Goal: Information Seeking & Learning: Check status

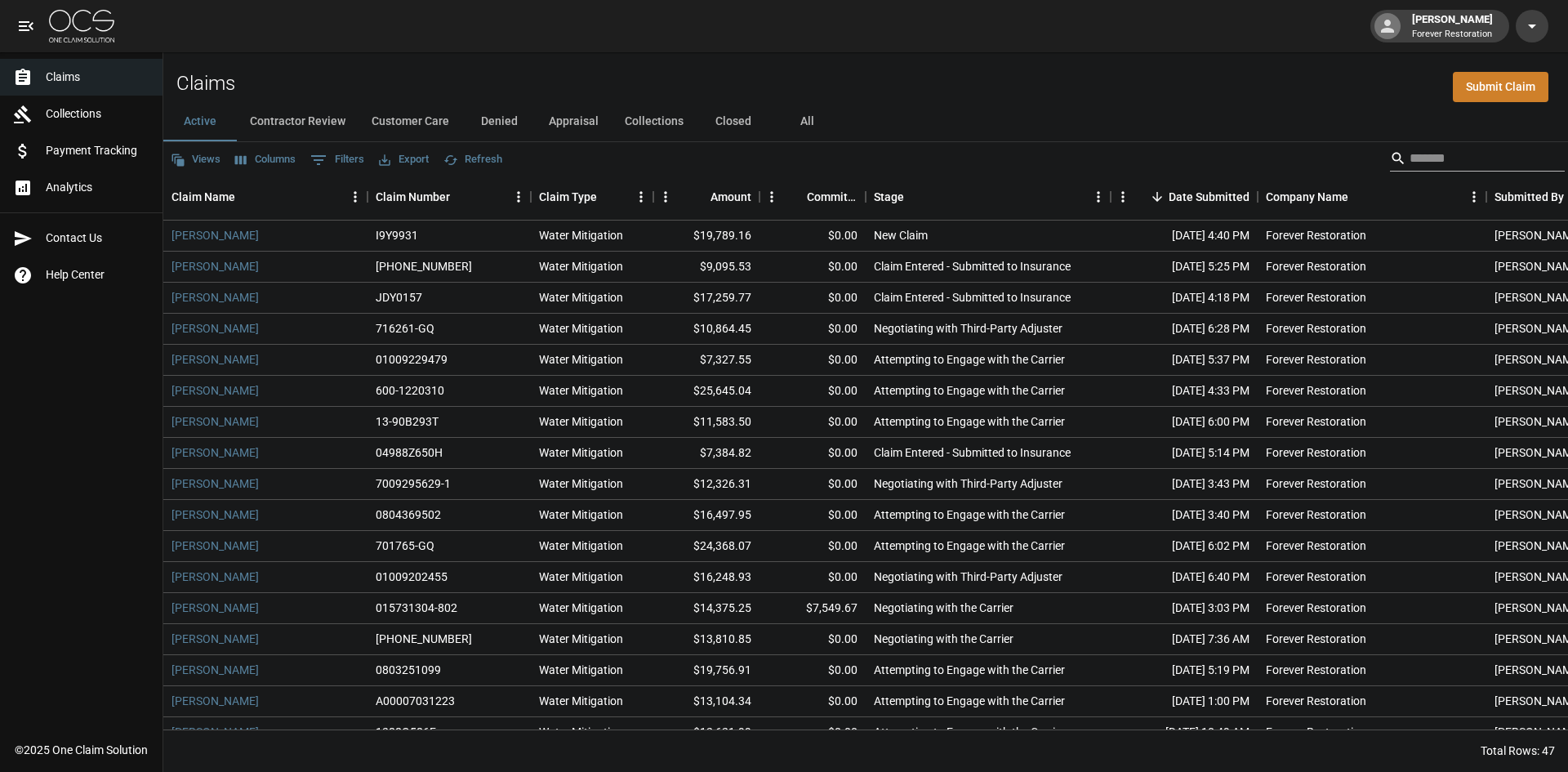
click at [1522, 171] on input "Search" at bounding box center [1475, 158] width 131 height 26
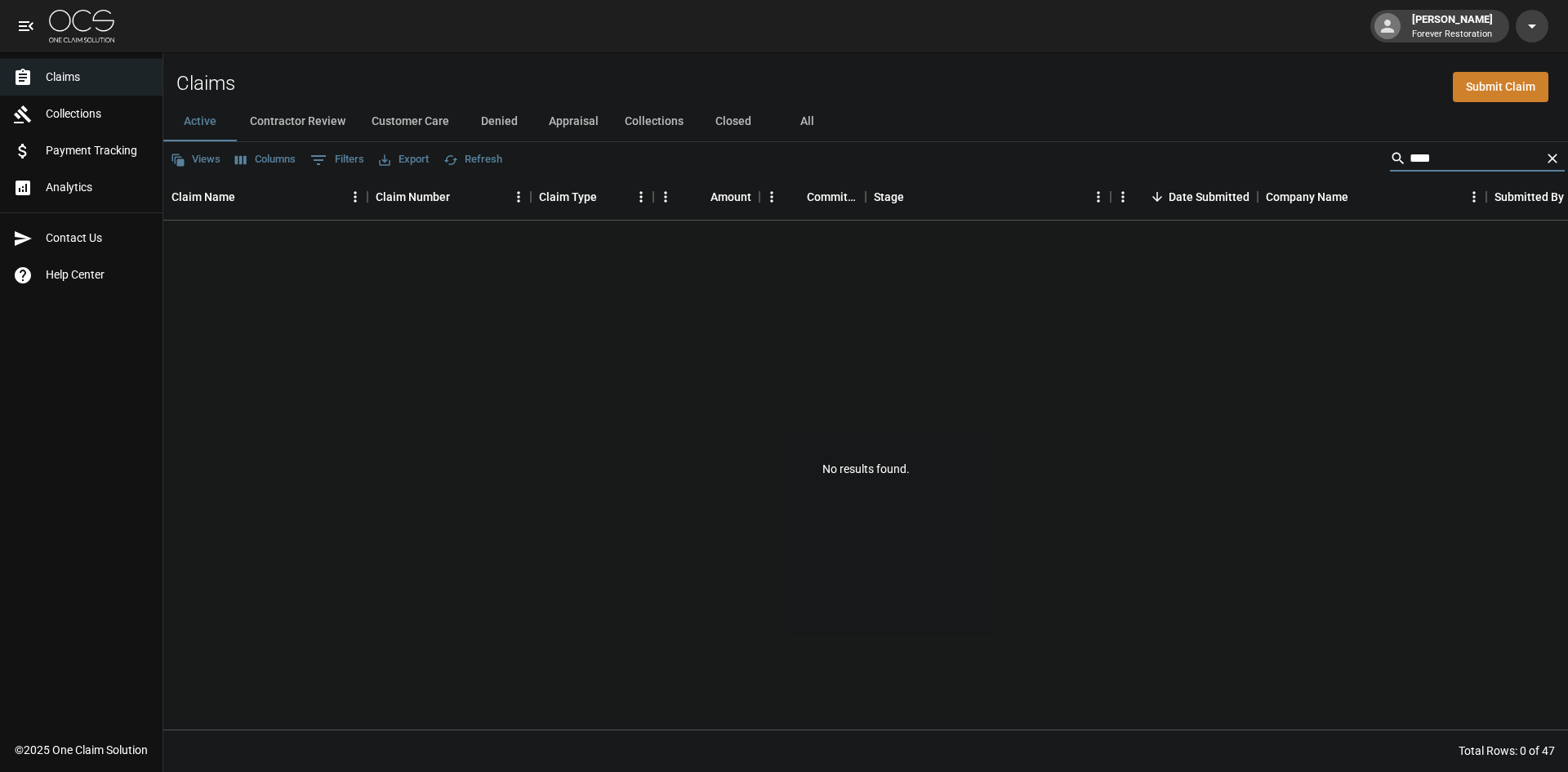
type input "****"
click at [793, 129] on button "All" at bounding box center [807, 122] width 73 height 39
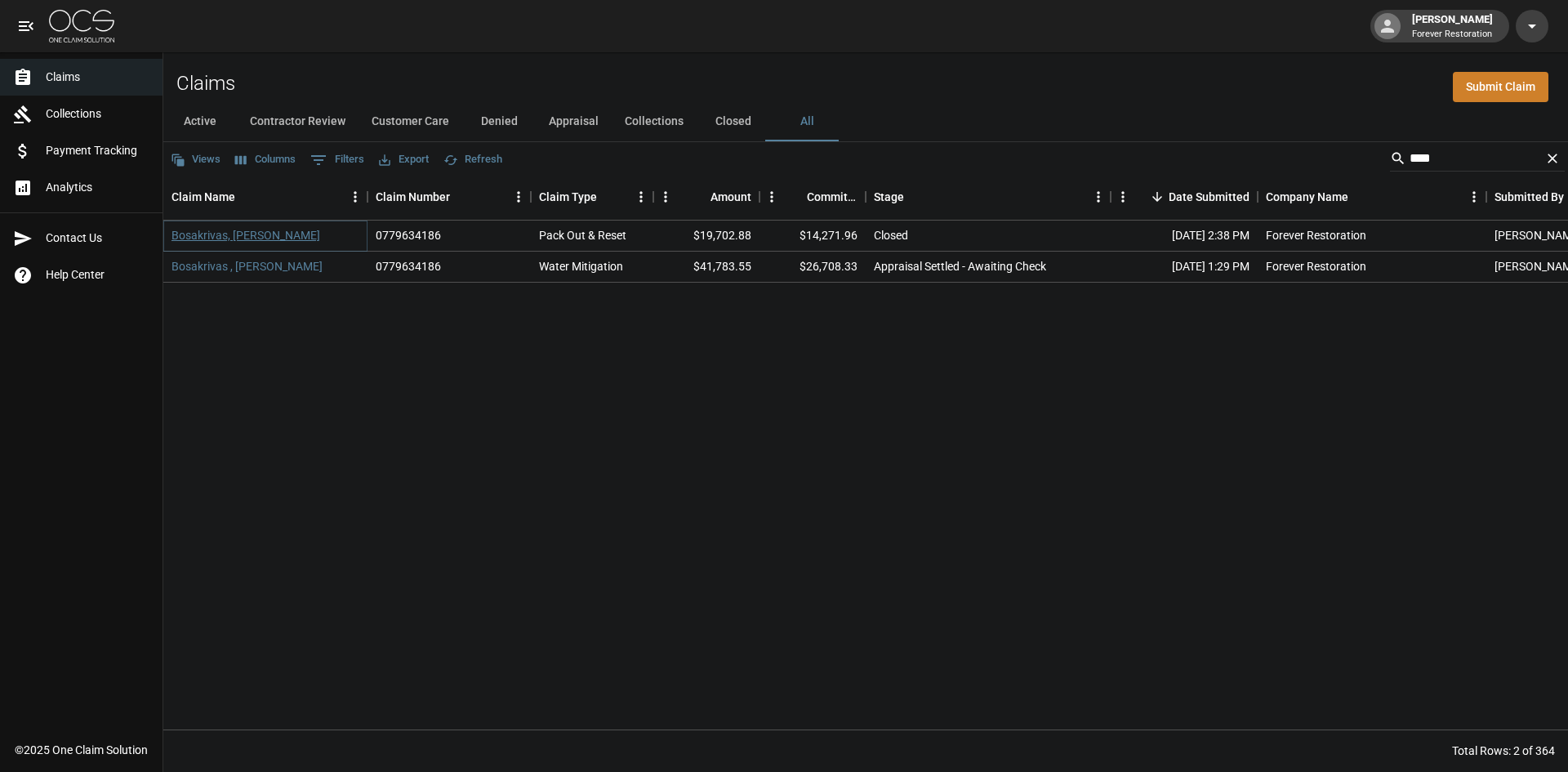
click at [241, 229] on link "Bosakrivas, [PERSON_NAME]" at bounding box center [246, 235] width 149 height 16
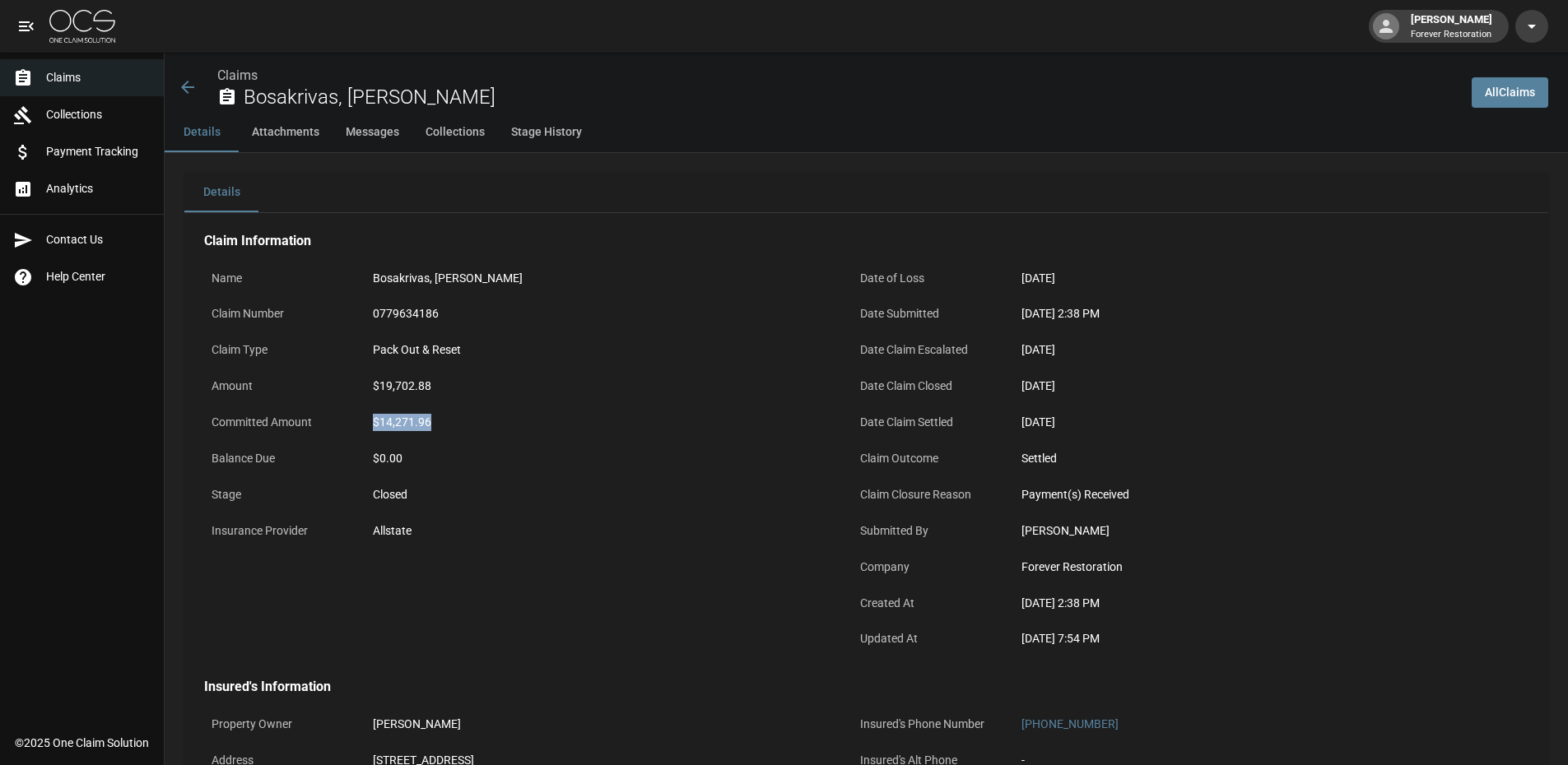
drag, startPoint x: 434, startPoint y: 415, endPoint x: 365, endPoint y: 420, distance: 69.2
click at [365, 420] on div "Committed Amount $14,271.96" at bounding box center [518, 425] width 629 height 36
click at [428, 415] on div "$14,271.96" at bounding box center [599, 422] width 452 height 17
click at [195, 79] on icon at bounding box center [188, 87] width 20 height 20
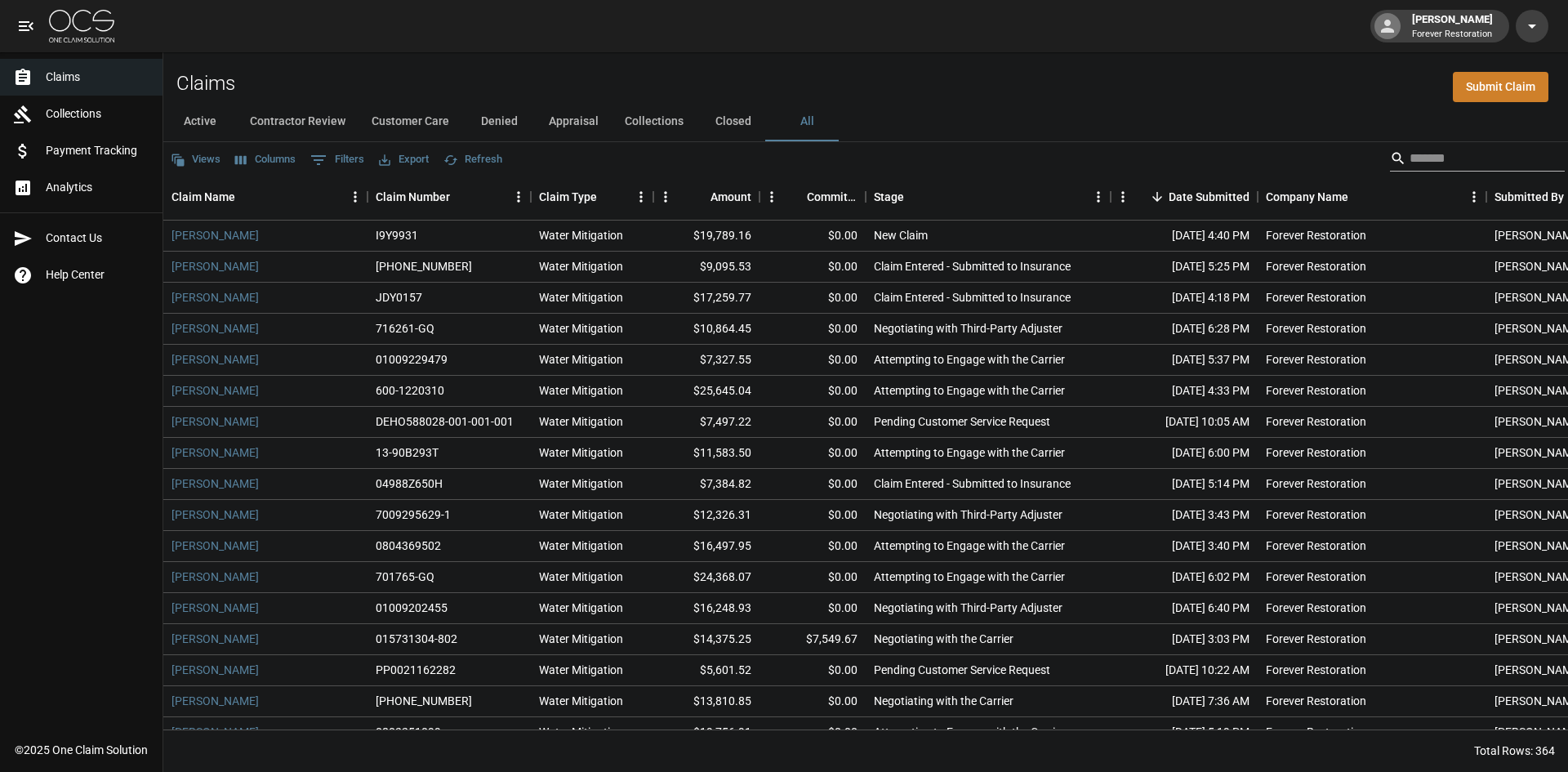
click at [1502, 162] on input "Search" at bounding box center [1475, 158] width 131 height 26
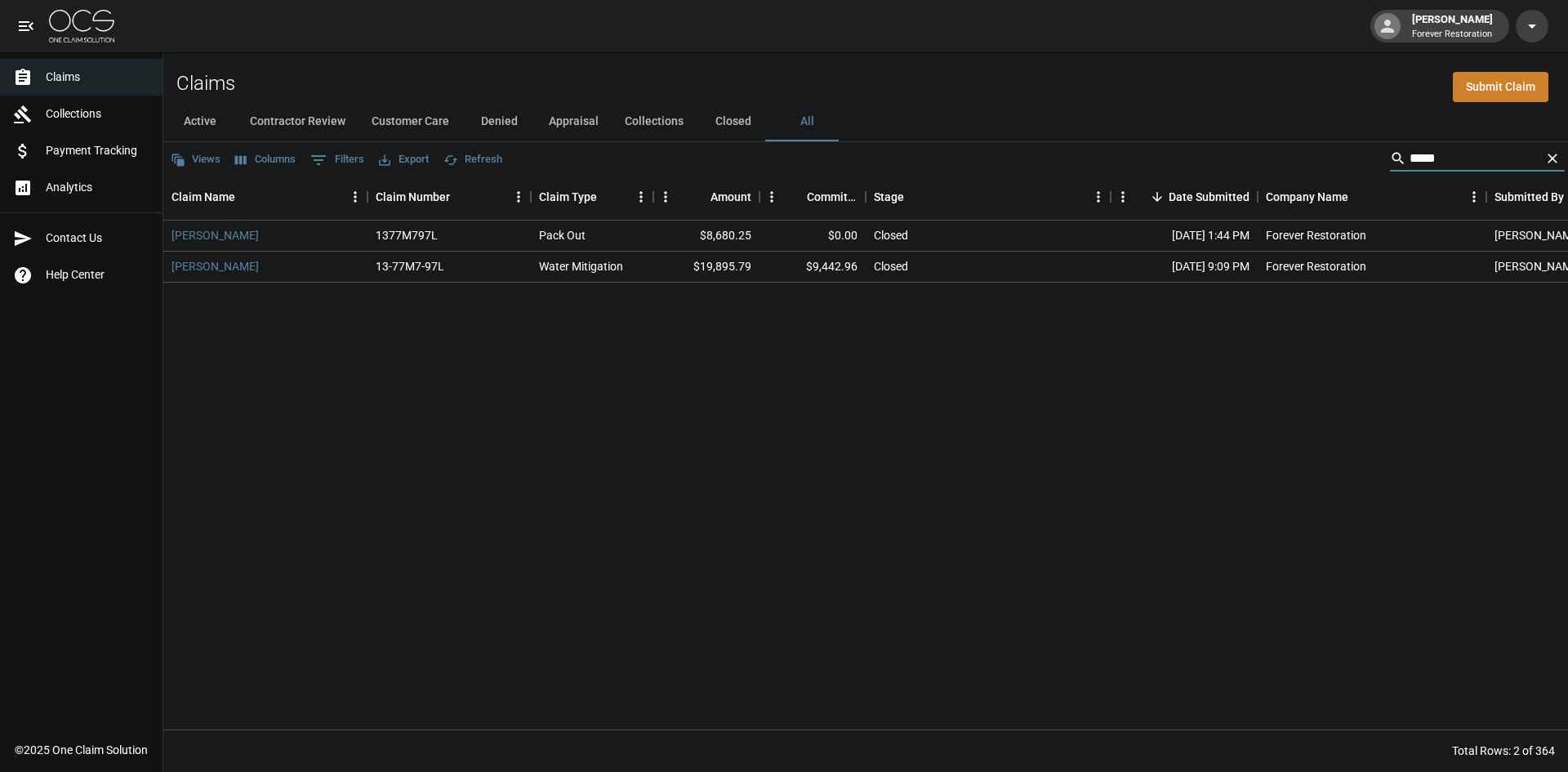
type input "*****"
click at [203, 119] on button "Active" at bounding box center [200, 122] width 73 height 39
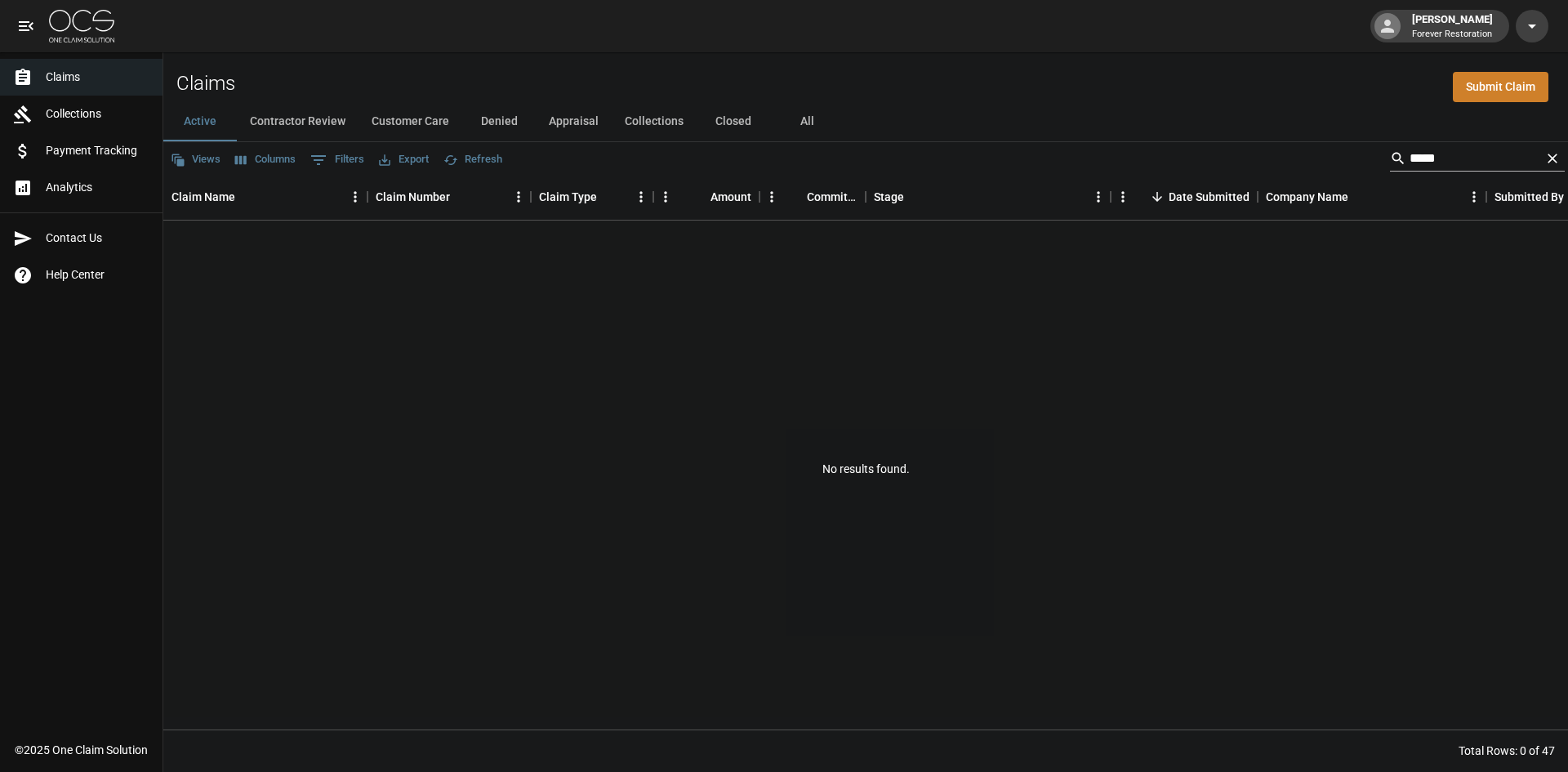
click at [1556, 162] on icon "Clear" at bounding box center [1553, 159] width 10 height 10
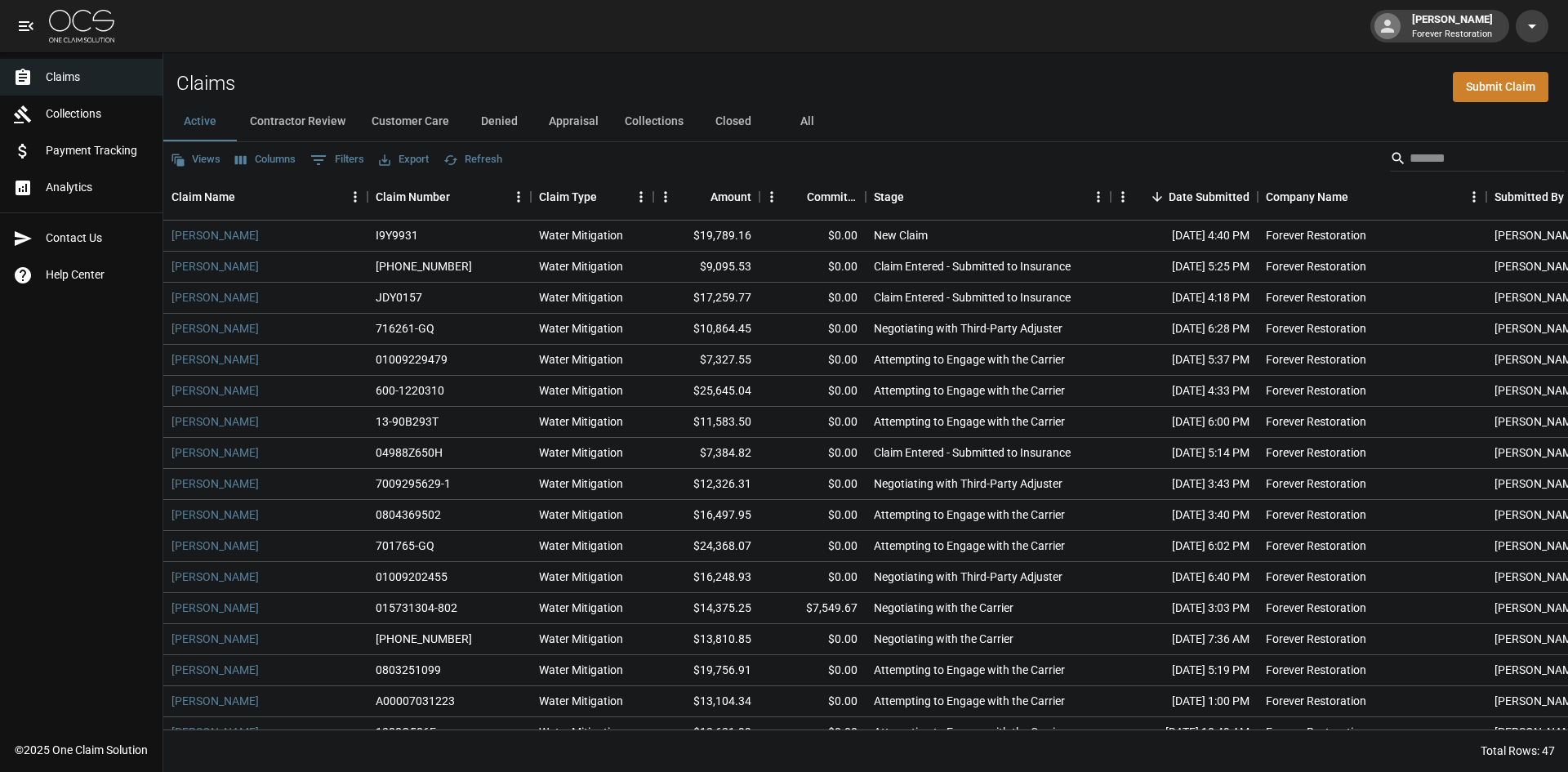
click at [818, 116] on button "All" at bounding box center [807, 122] width 73 height 39
click at [1452, 150] on input "Search" at bounding box center [1475, 158] width 131 height 26
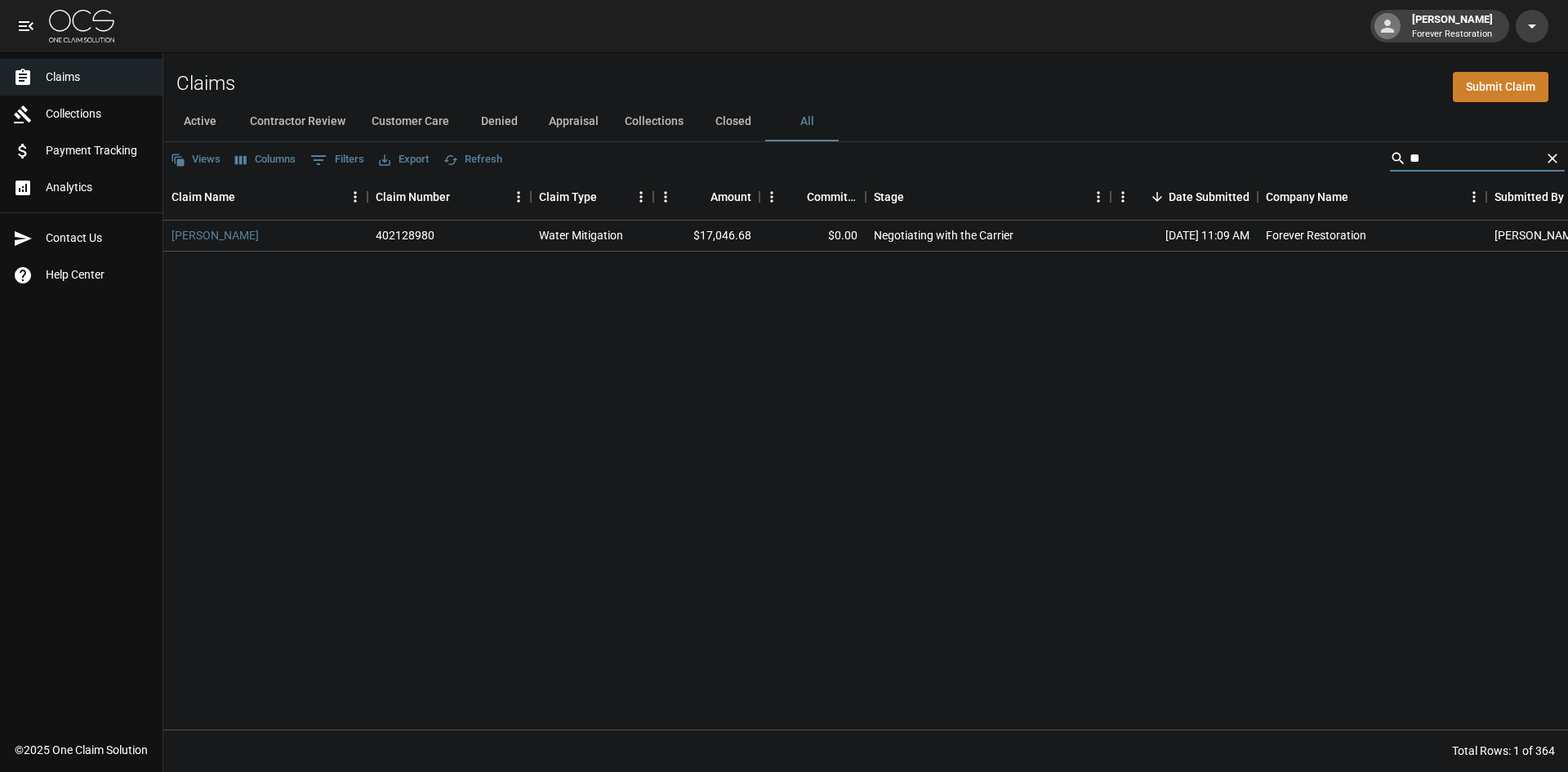
type input "*"
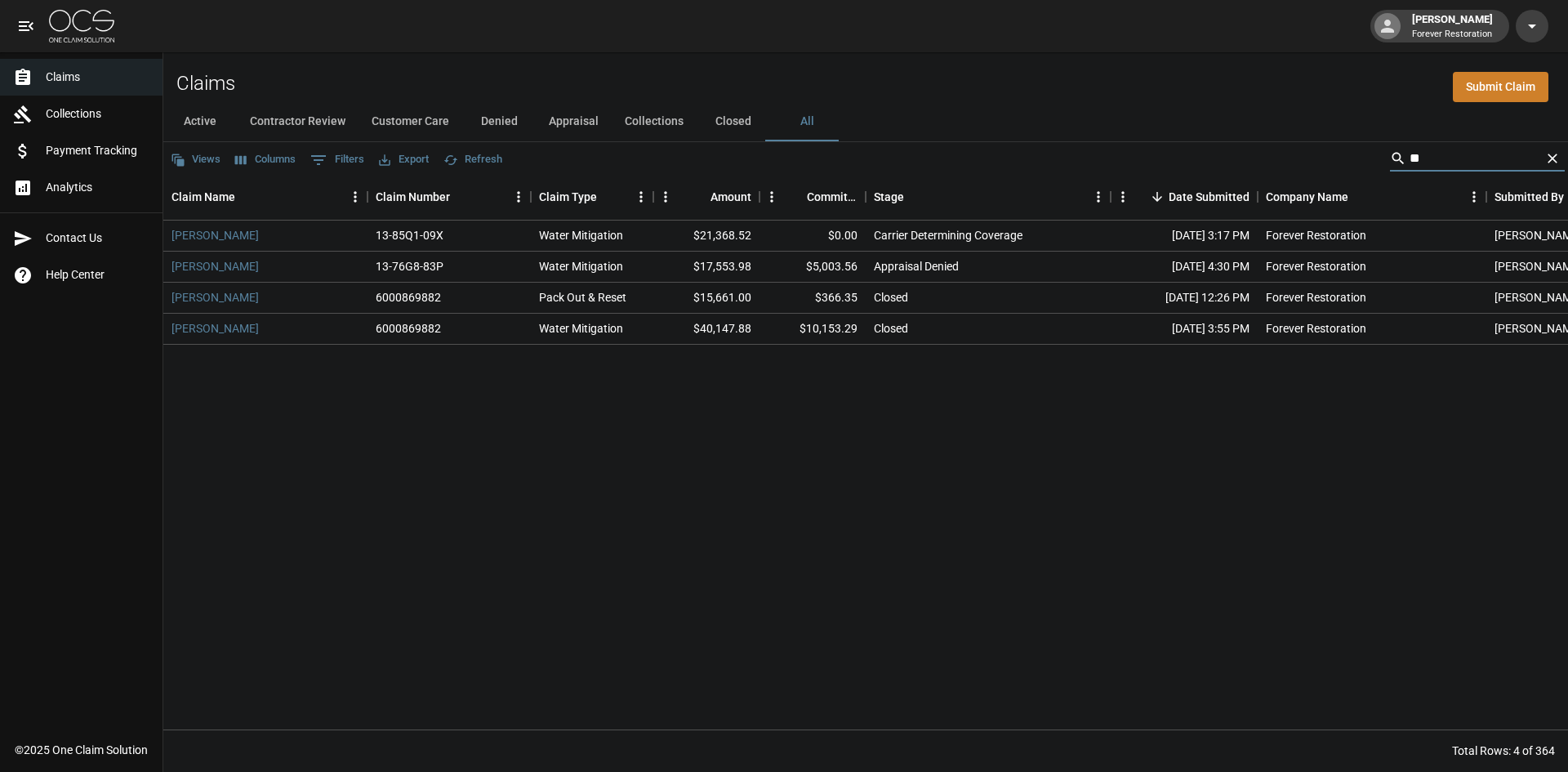
type input "*"
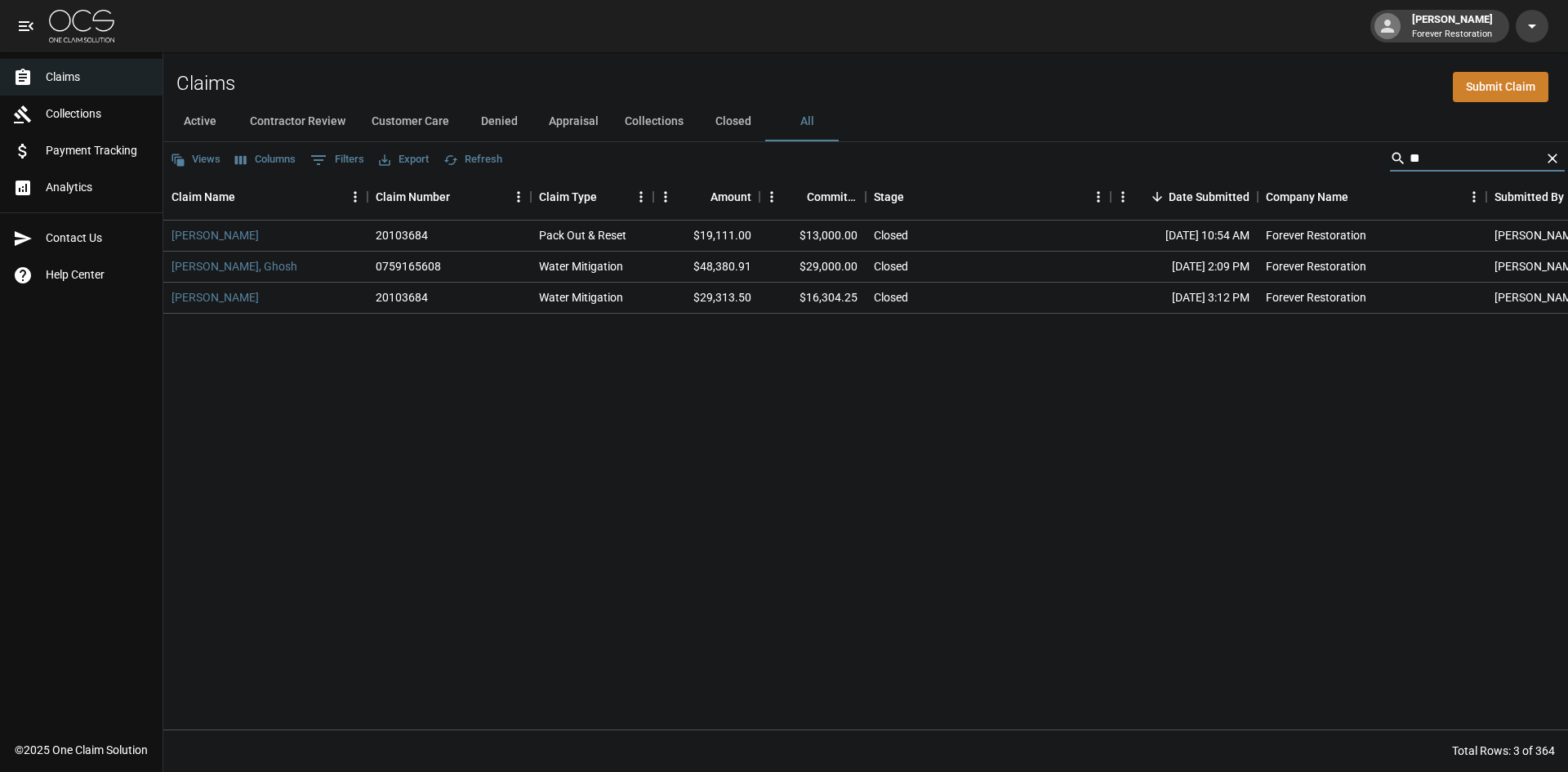
type input "*"
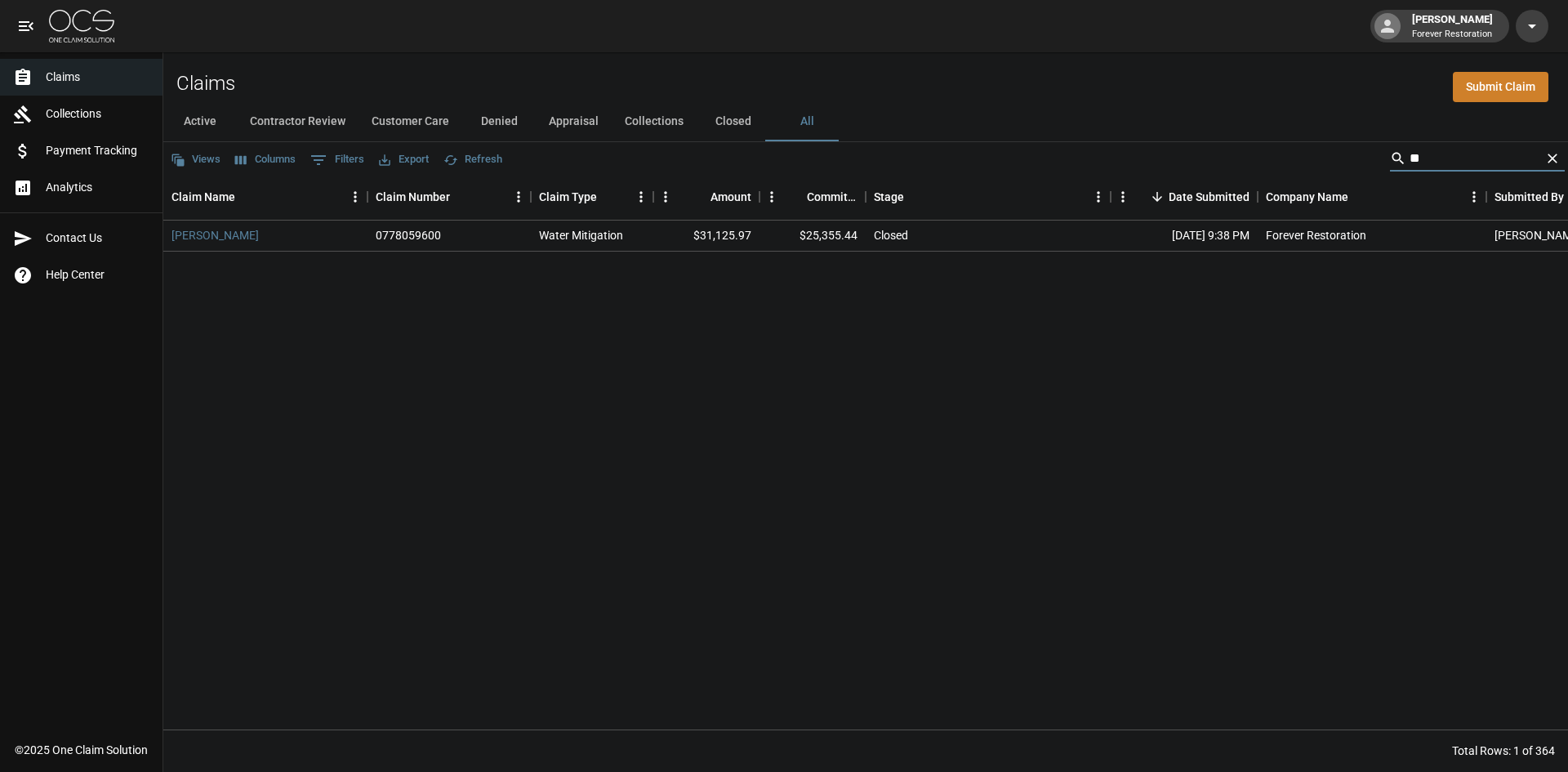
type input "*"
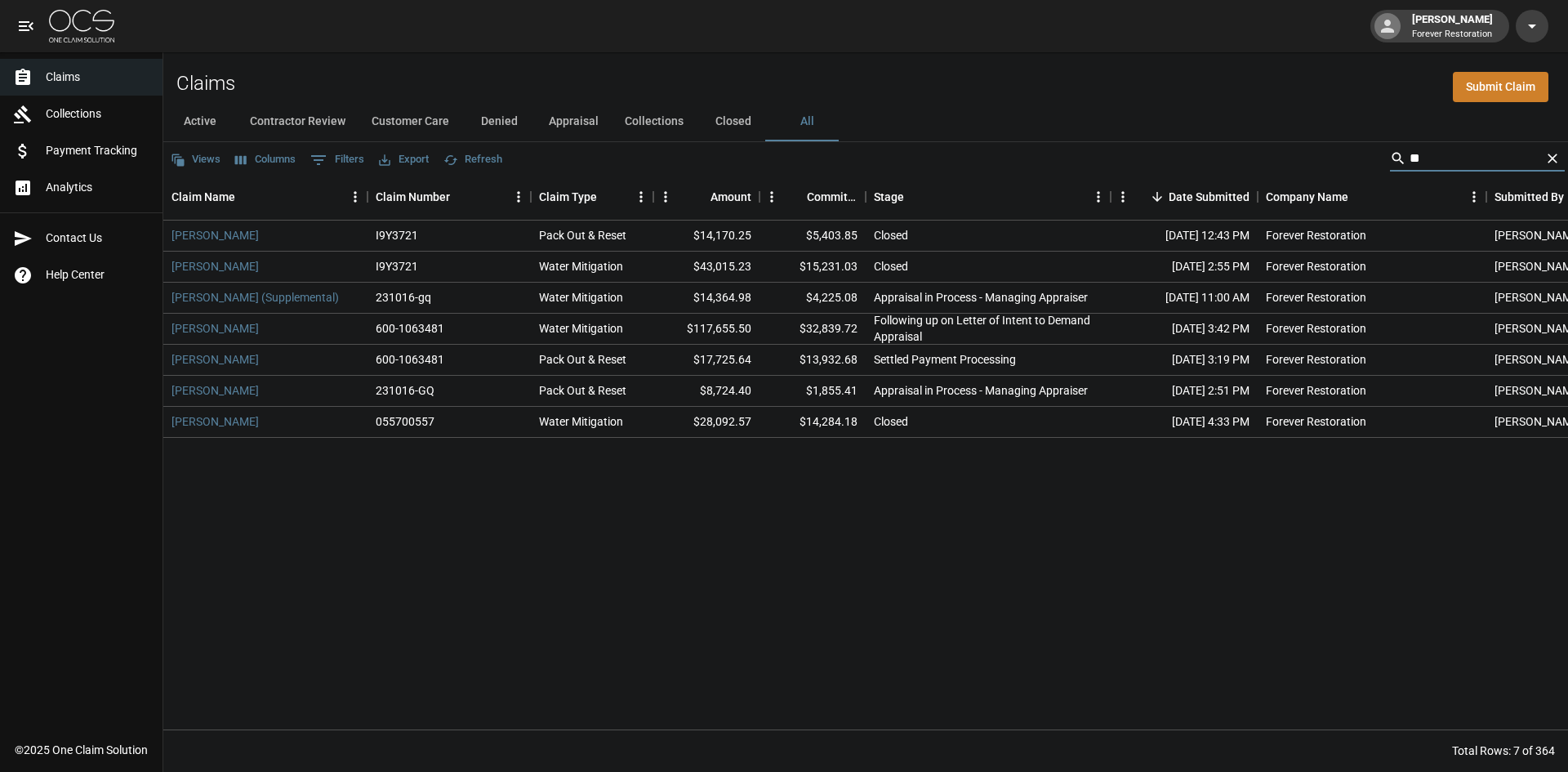
type input "*"
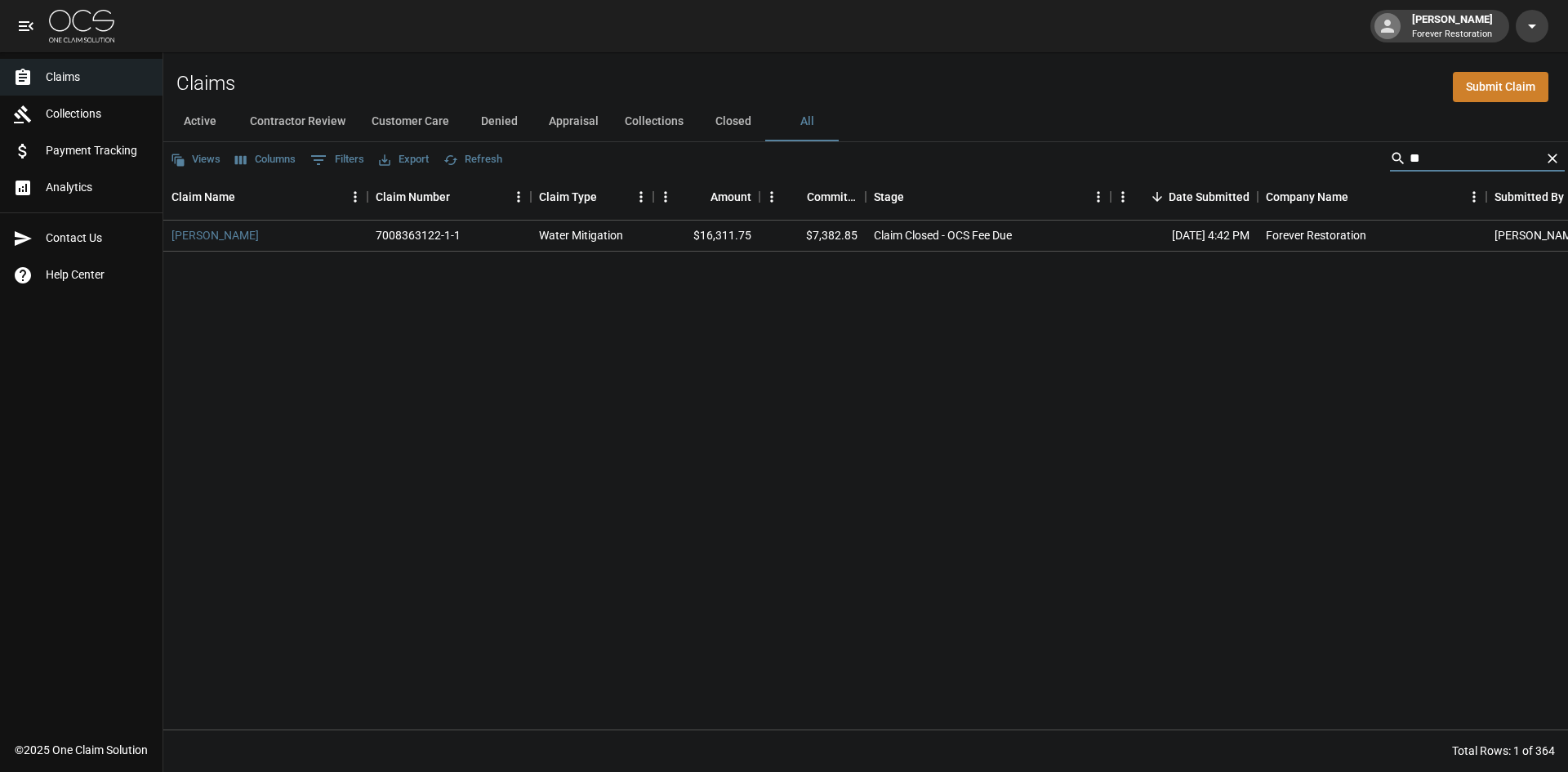
type input "*"
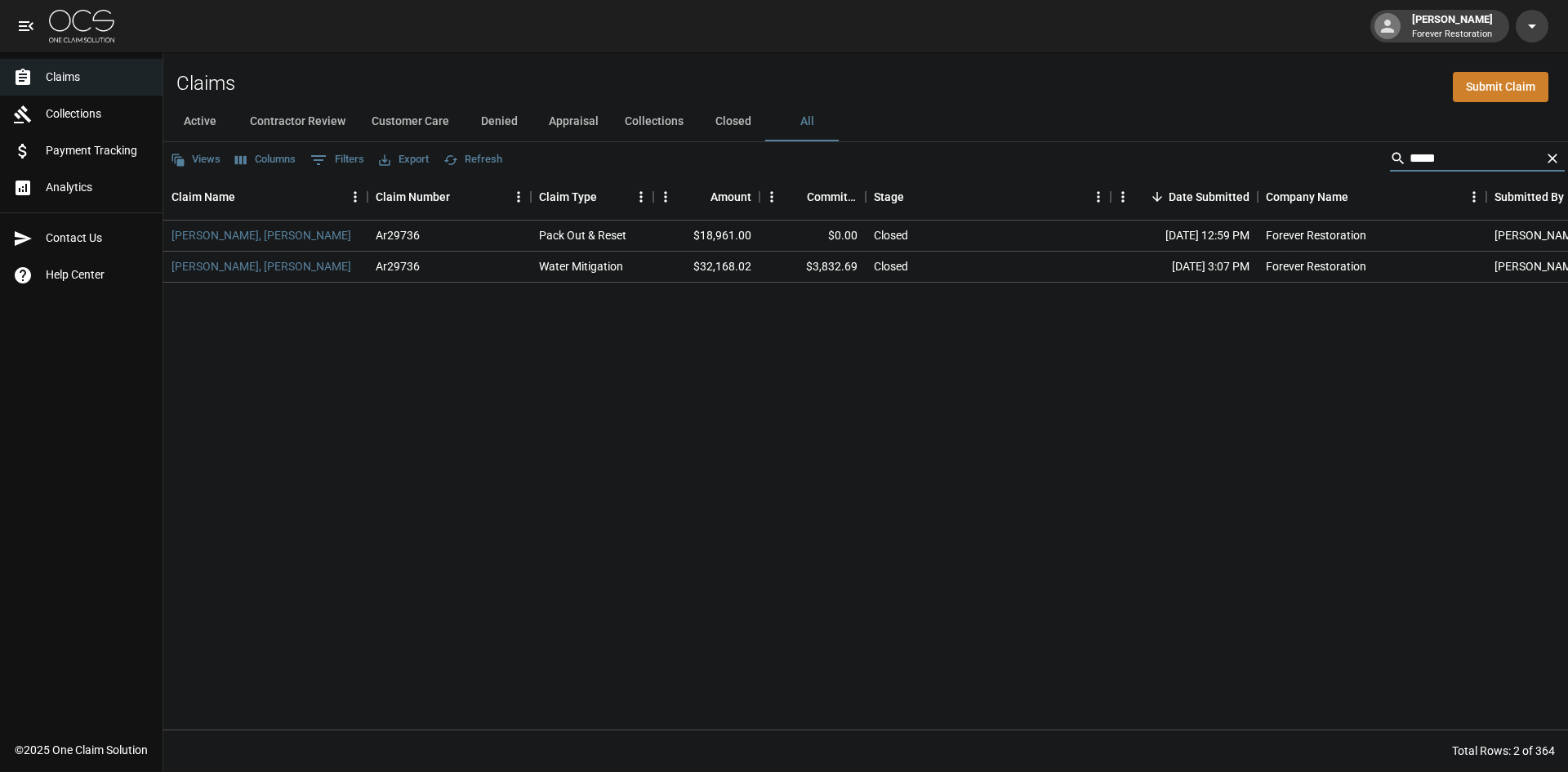
type input "*****"
click at [1554, 158] on icon "Clear" at bounding box center [1552, 158] width 16 height 16
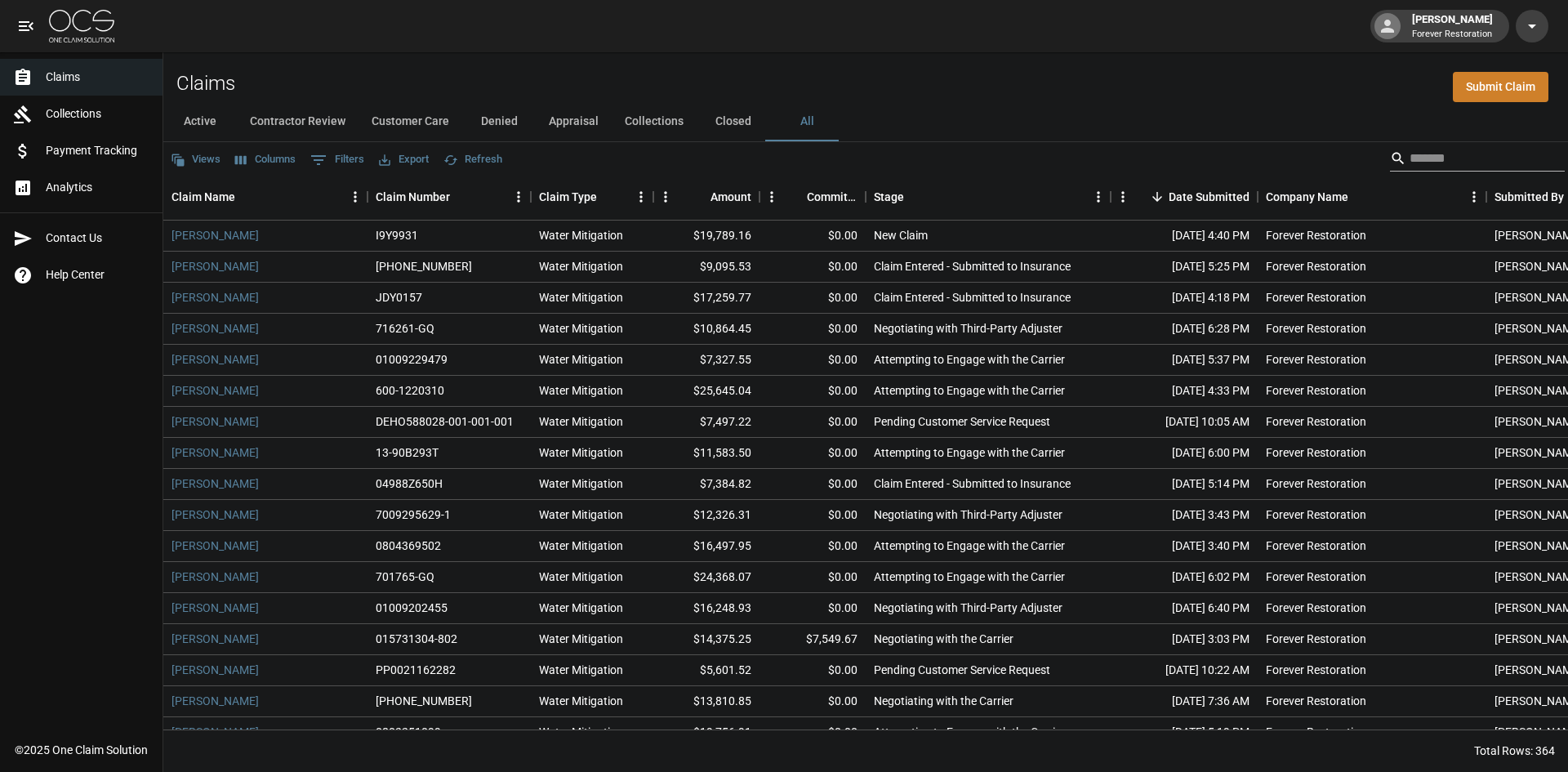
click at [1451, 167] on input "Search" at bounding box center [1475, 158] width 131 height 26
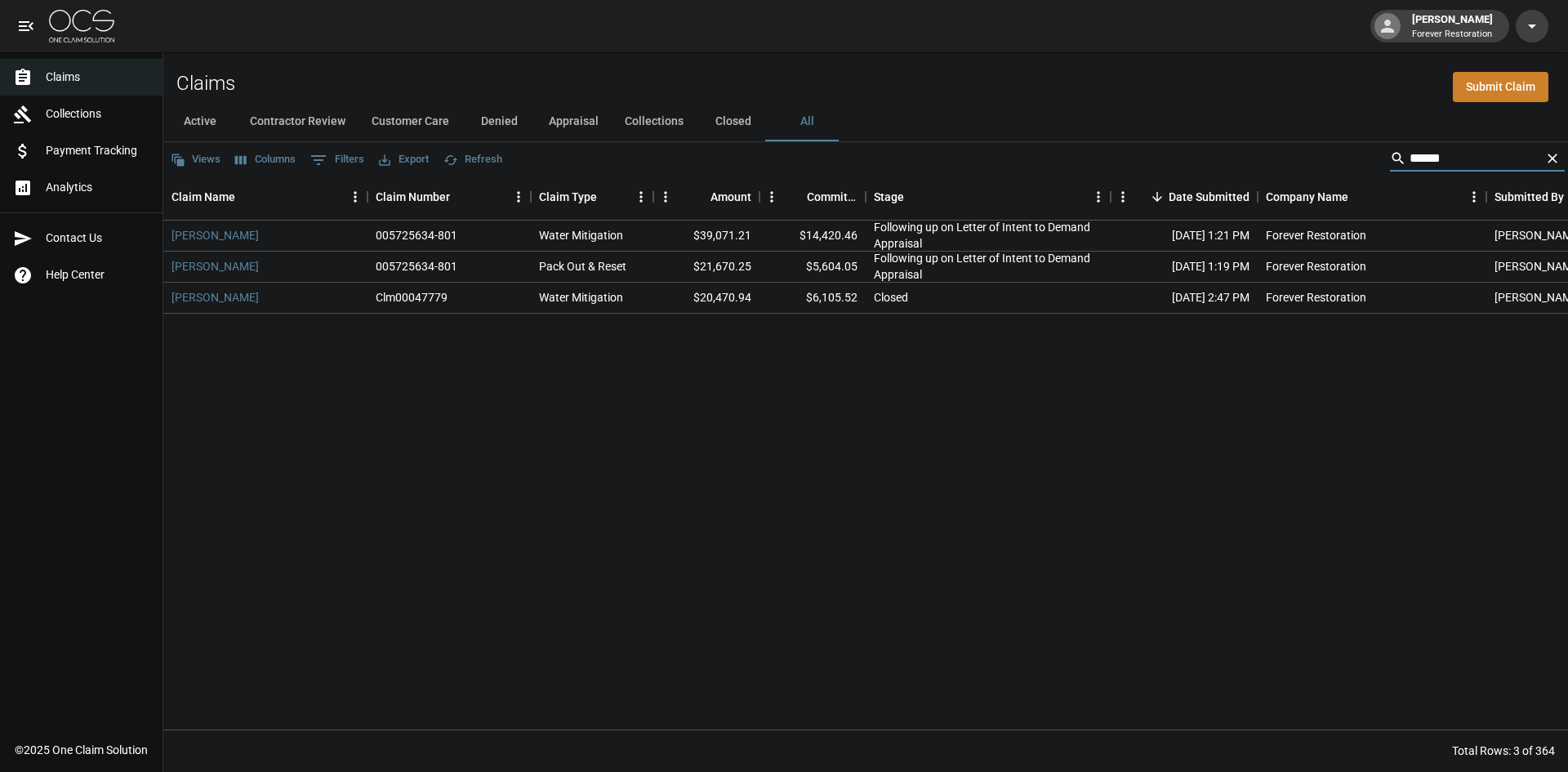
type input "******"
click at [1558, 161] on icon "Clear" at bounding box center [1552, 158] width 16 height 16
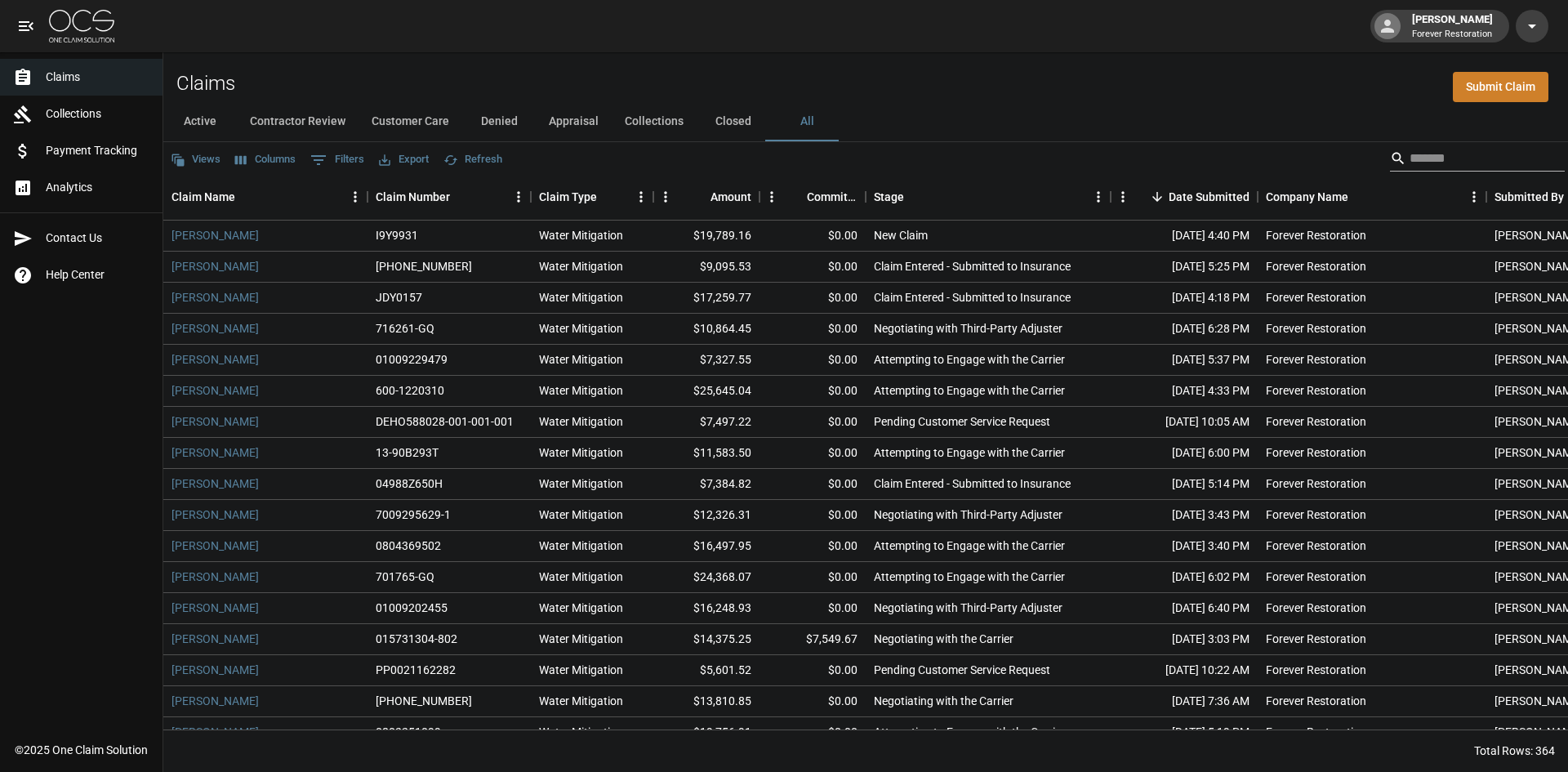
click at [1545, 163] on div "Search" at bounding box center [1477, 158] width 175 height 26
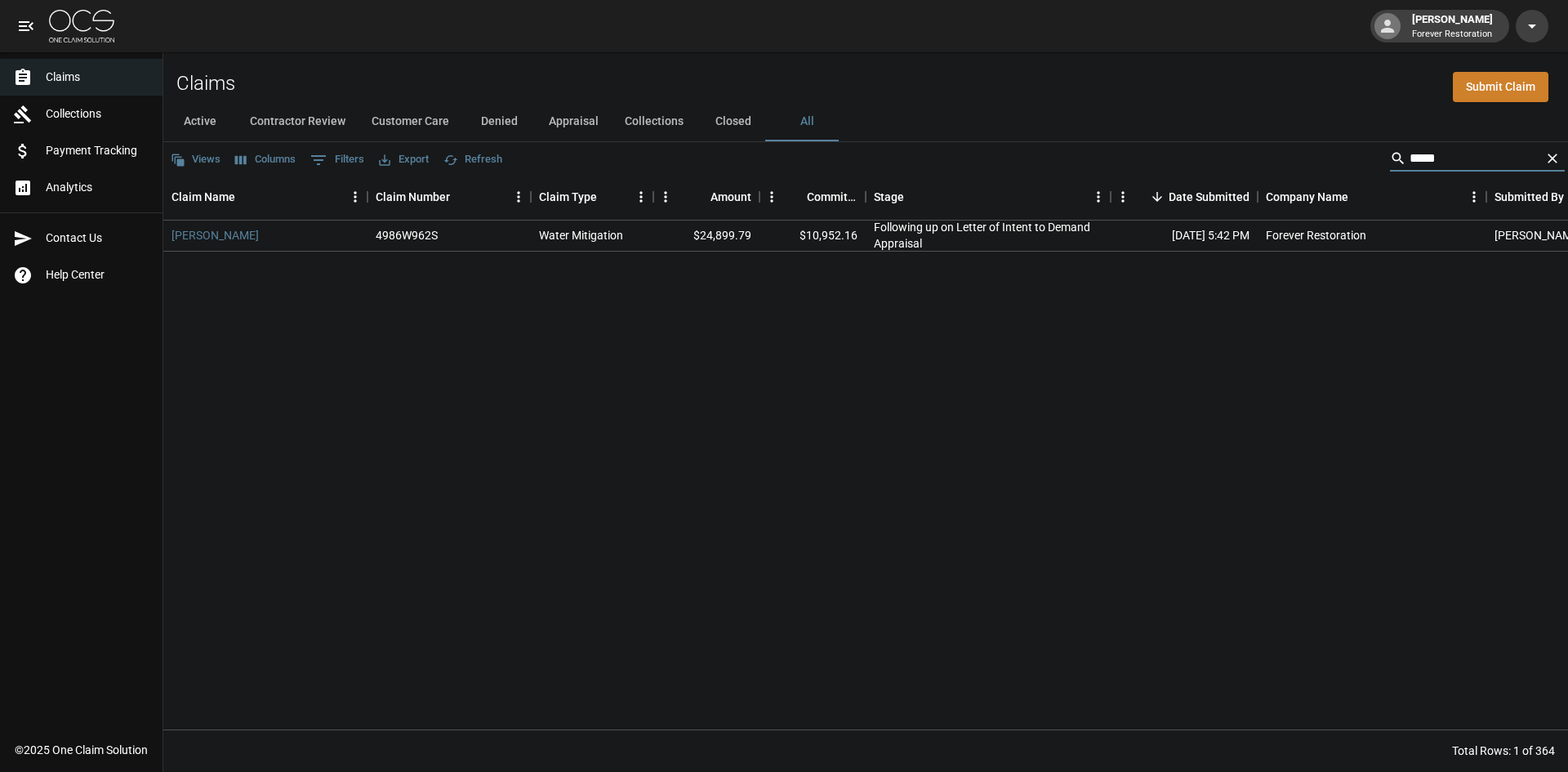
type input "*****"
click at [1562, 152] on button "Clear" at bounding box center [1552, 158] width 25 height 25
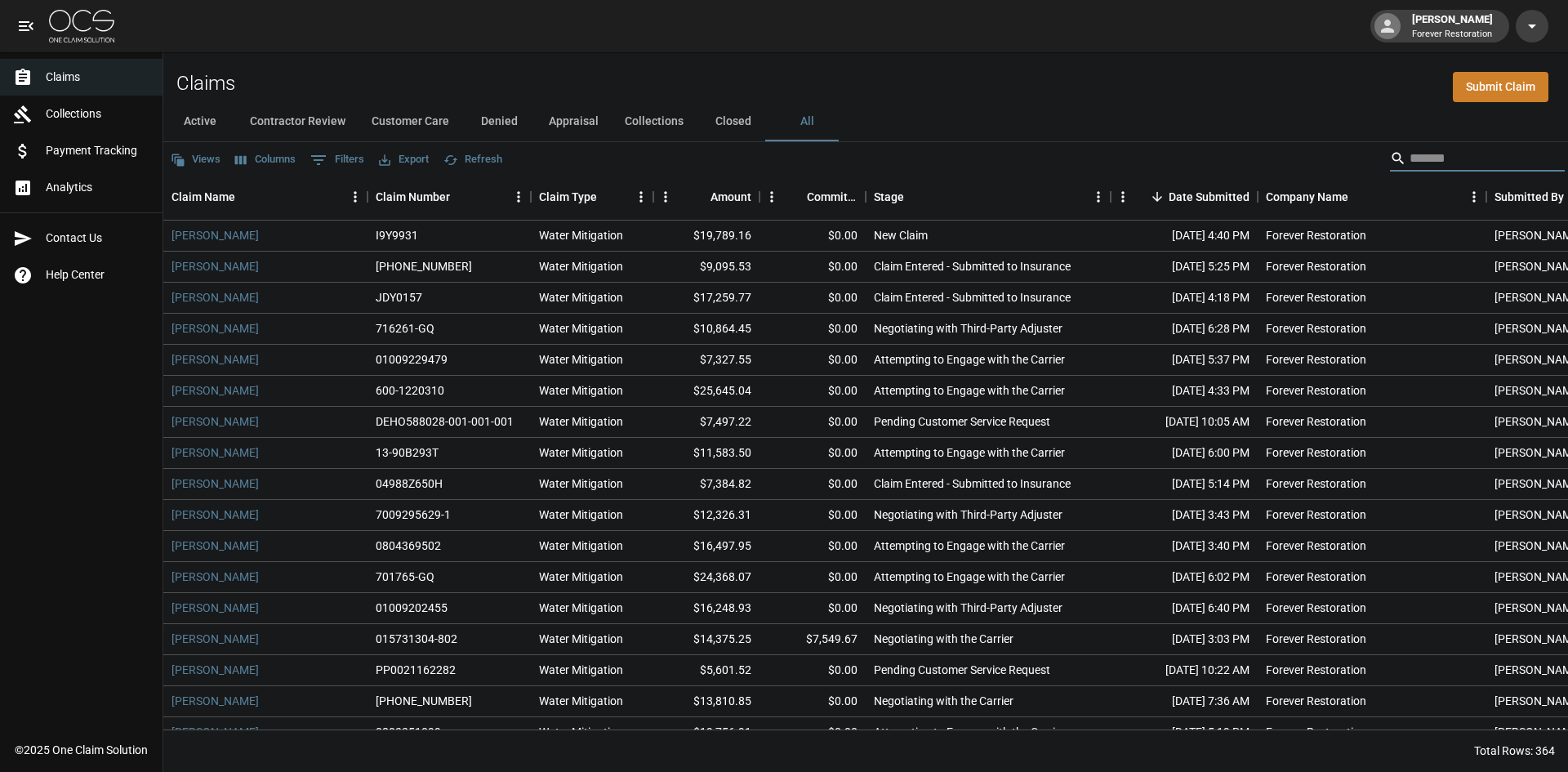
click at [1526, 161] on input "Search" at bounding box center [1475, 158] width 131 height 26
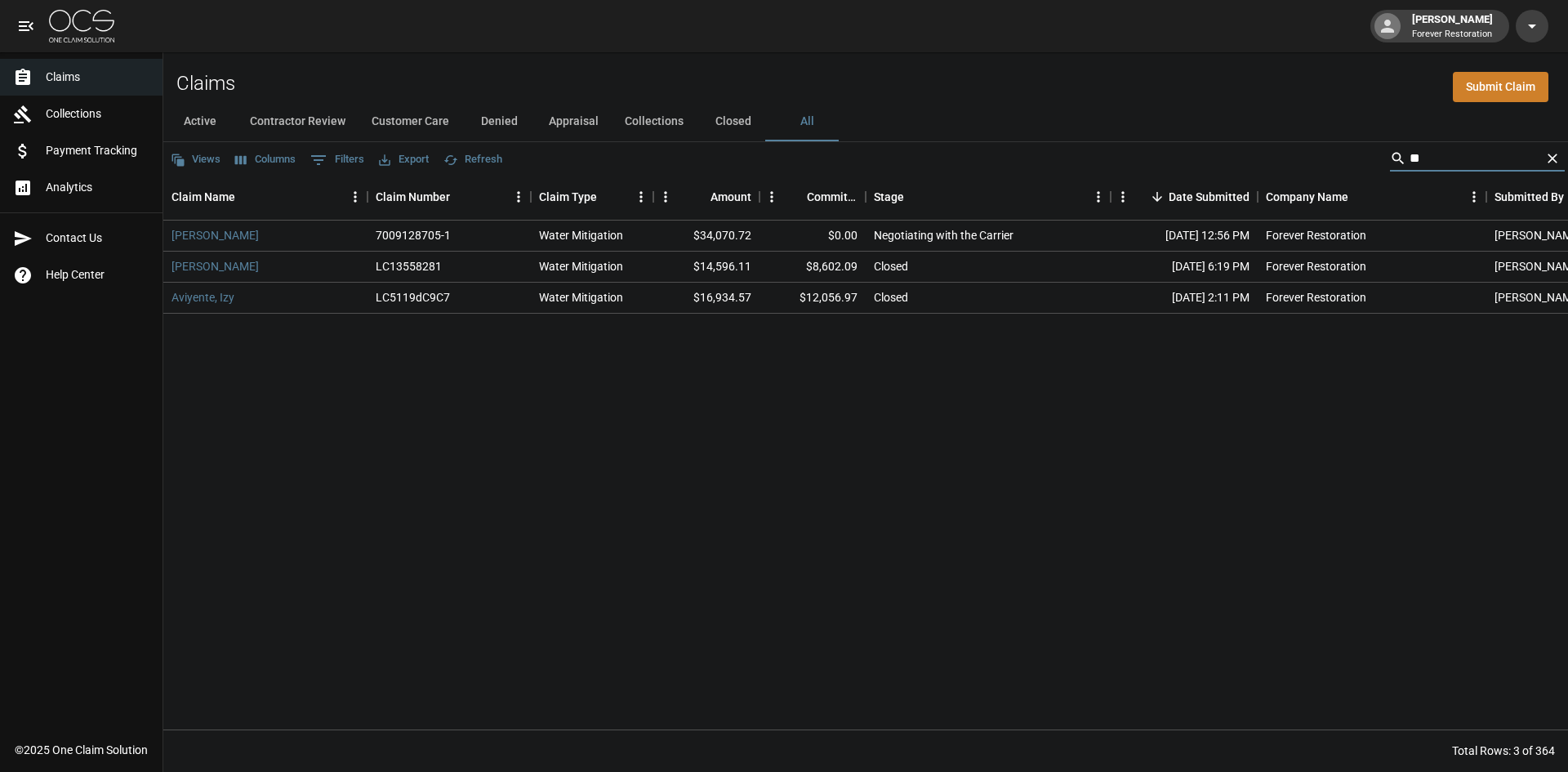
type input "*"
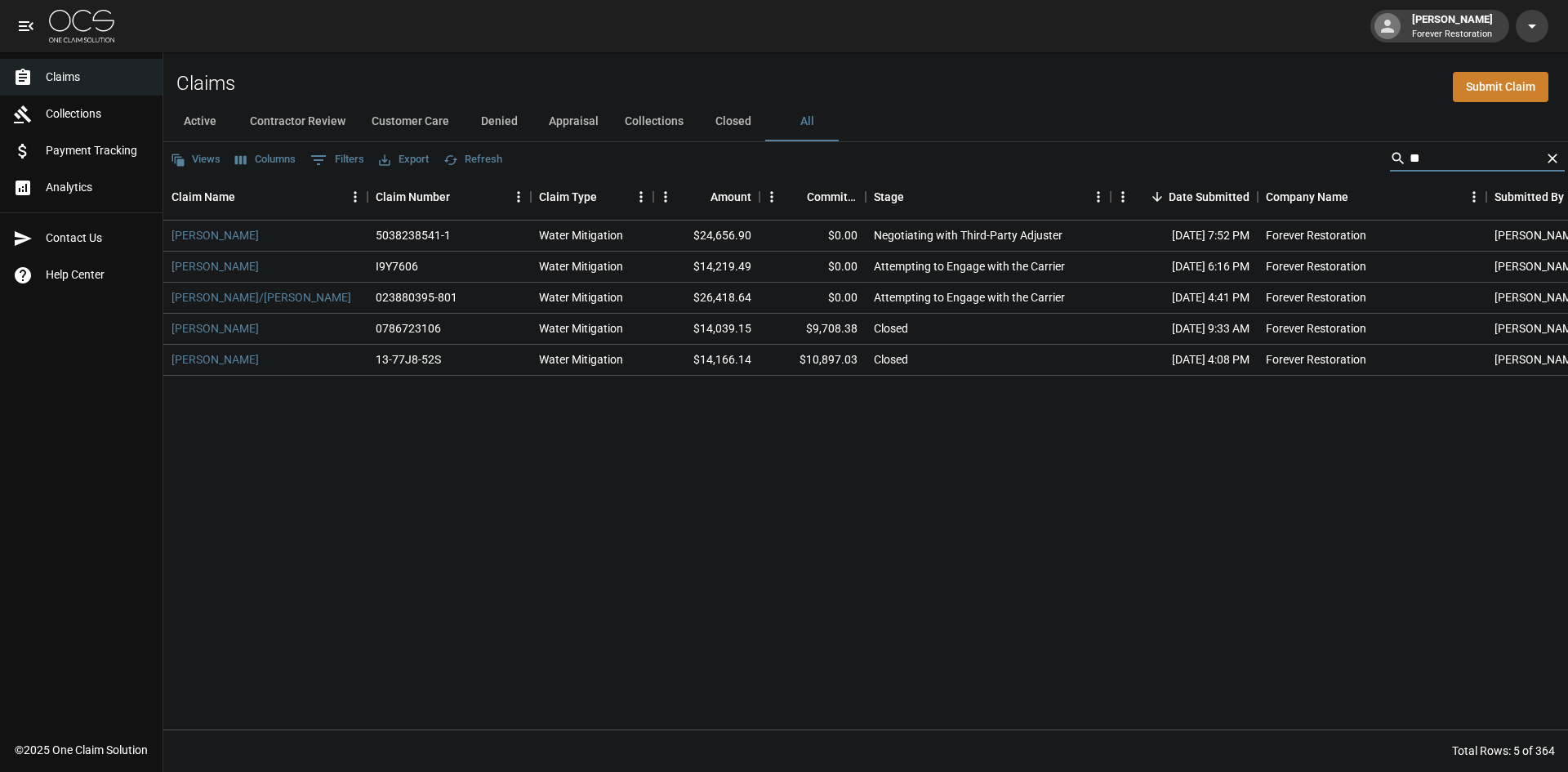
type input "*"
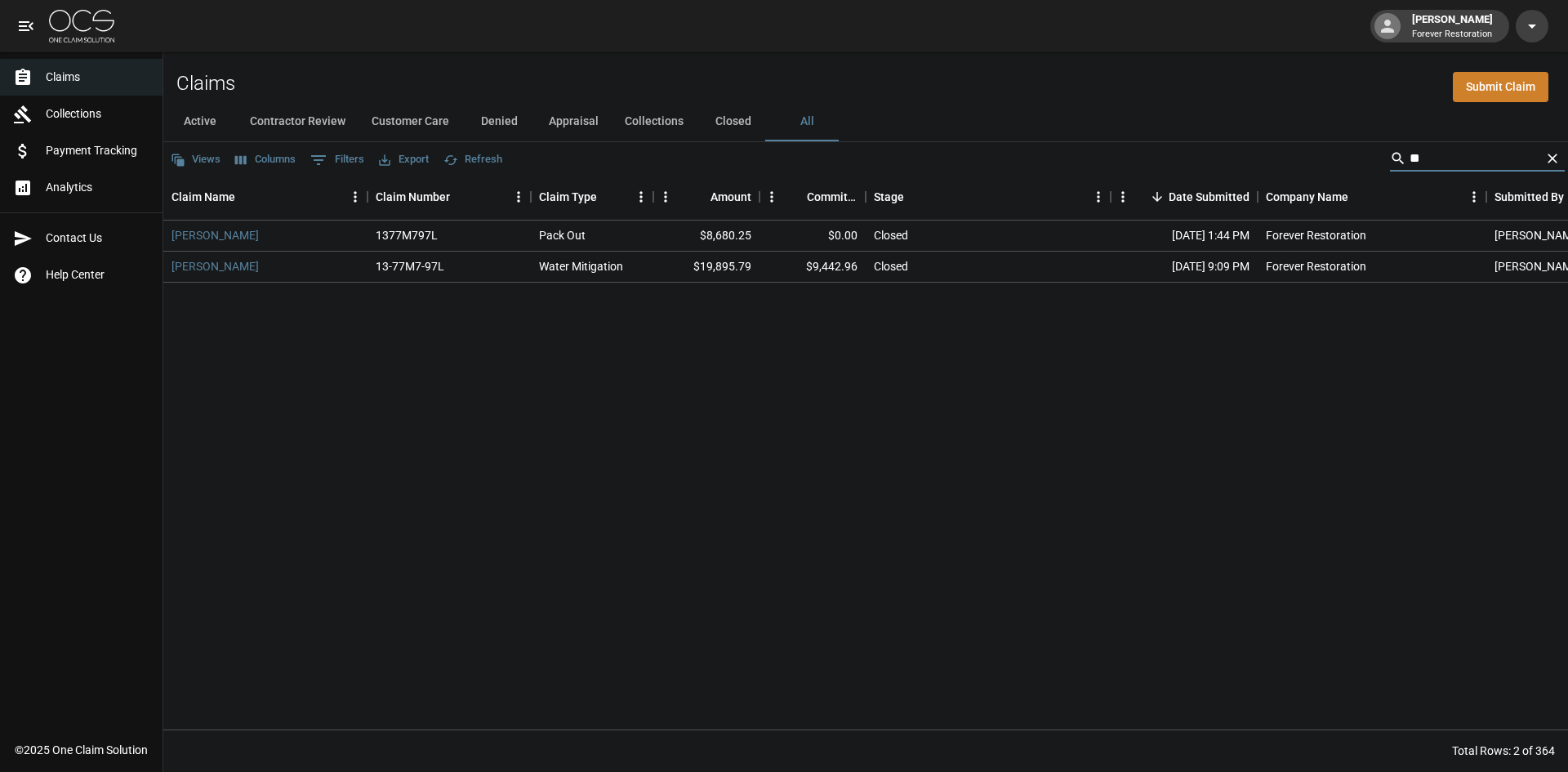
type input "*"
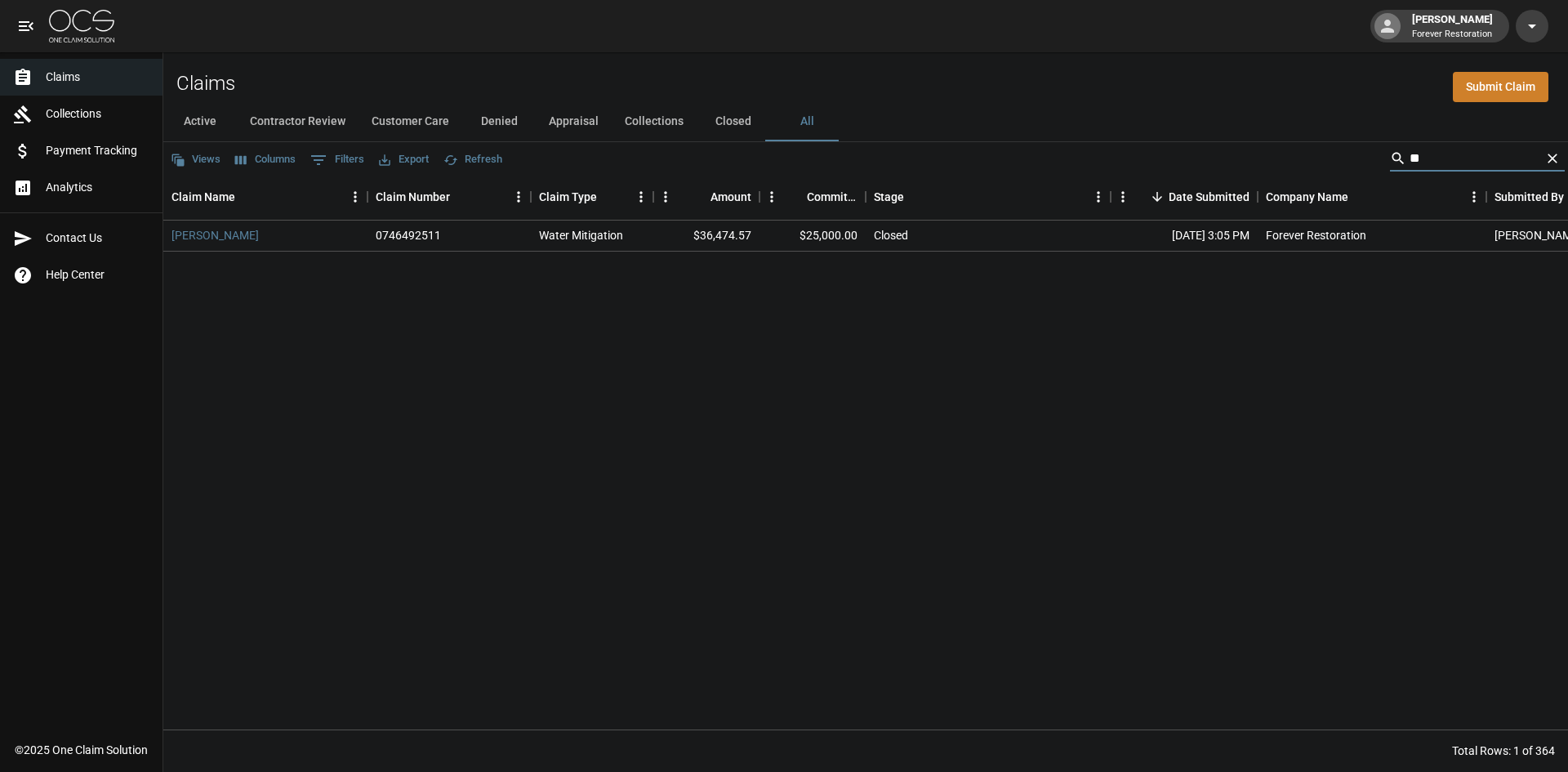
type input "*"
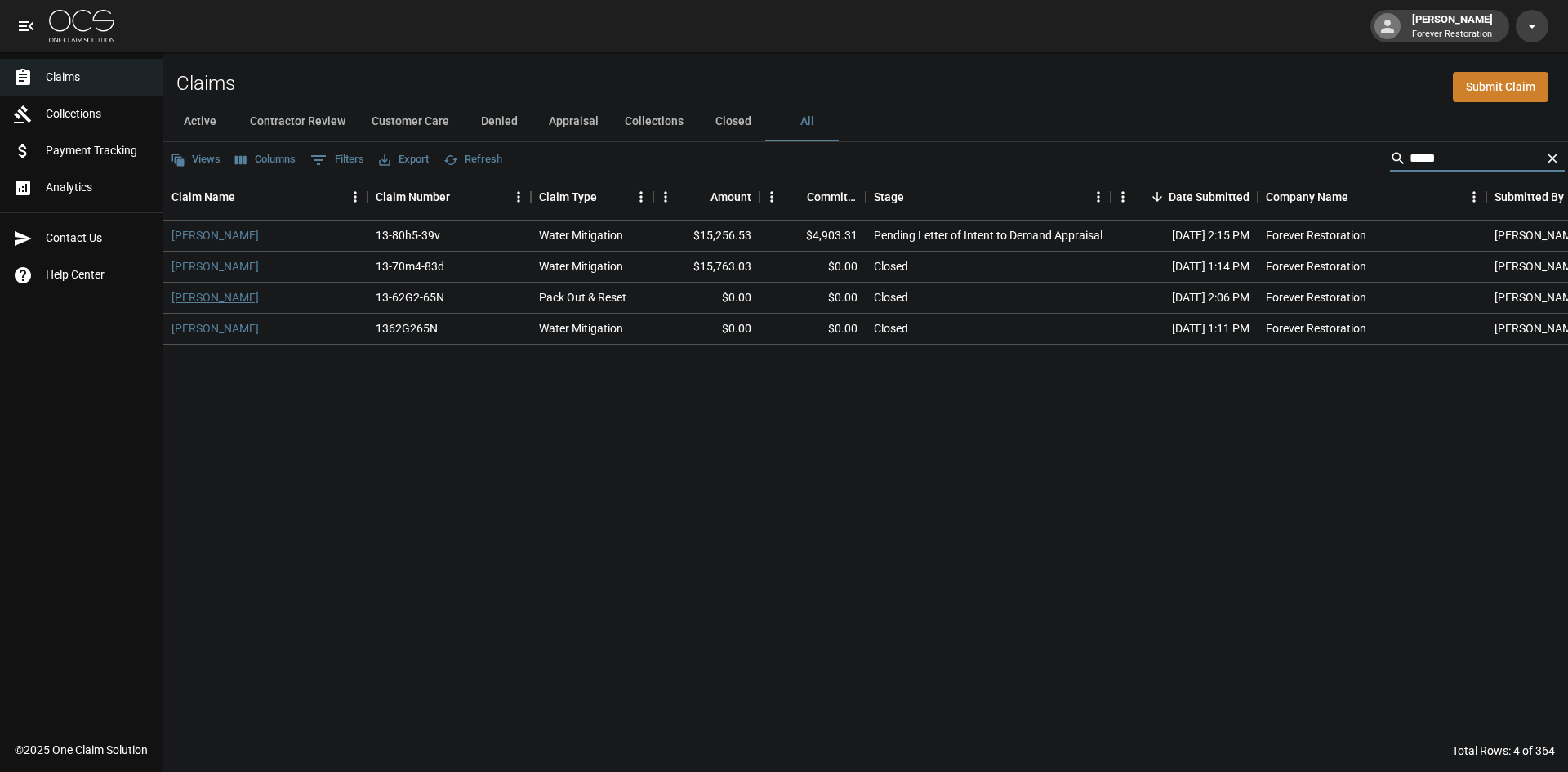
type input "*****"
click at [210, 293] on link "[PERSON_NAME]" at bounding box center [215, 297] width 88 height 16
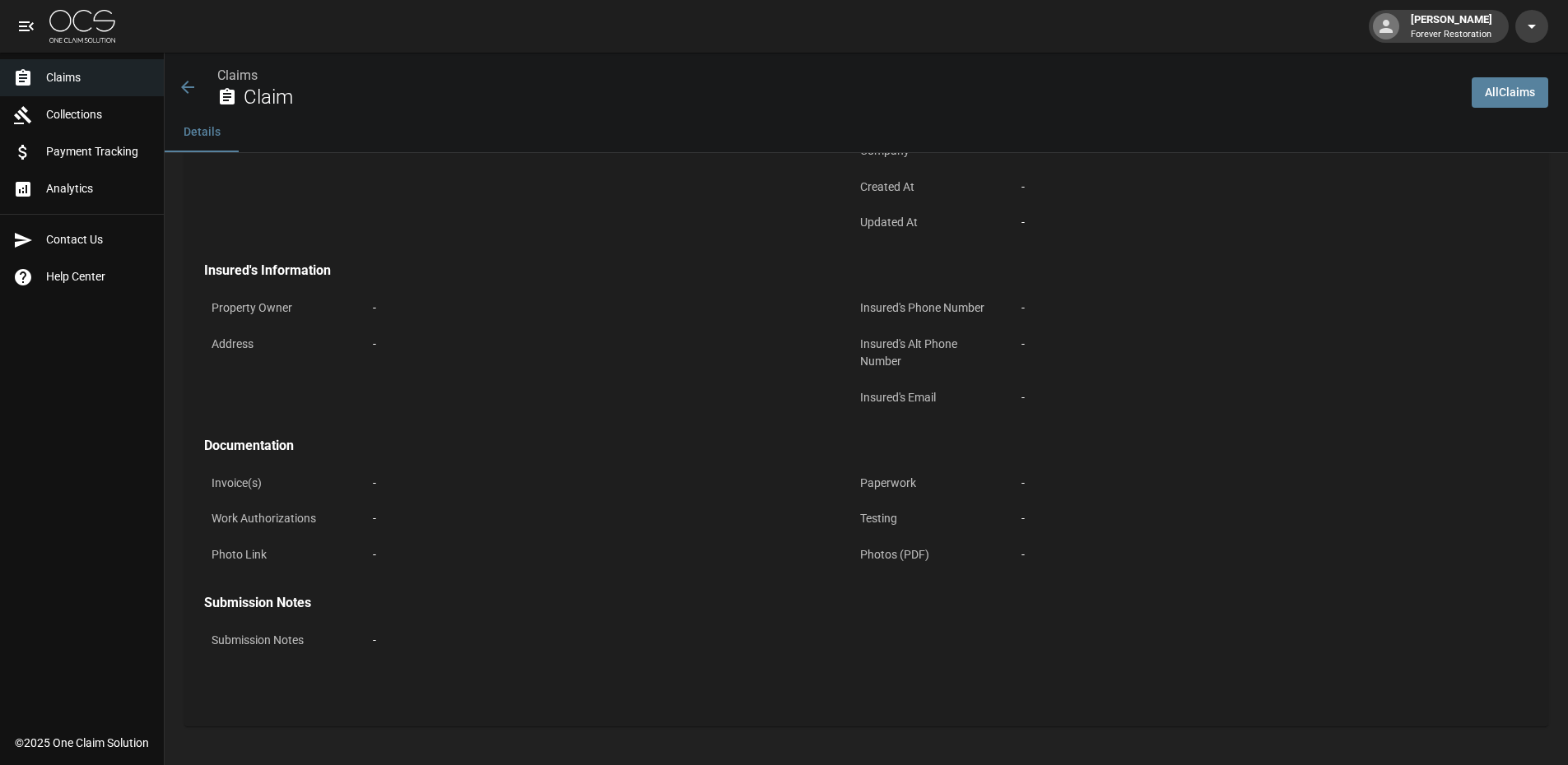
scroll to position [417, 0]
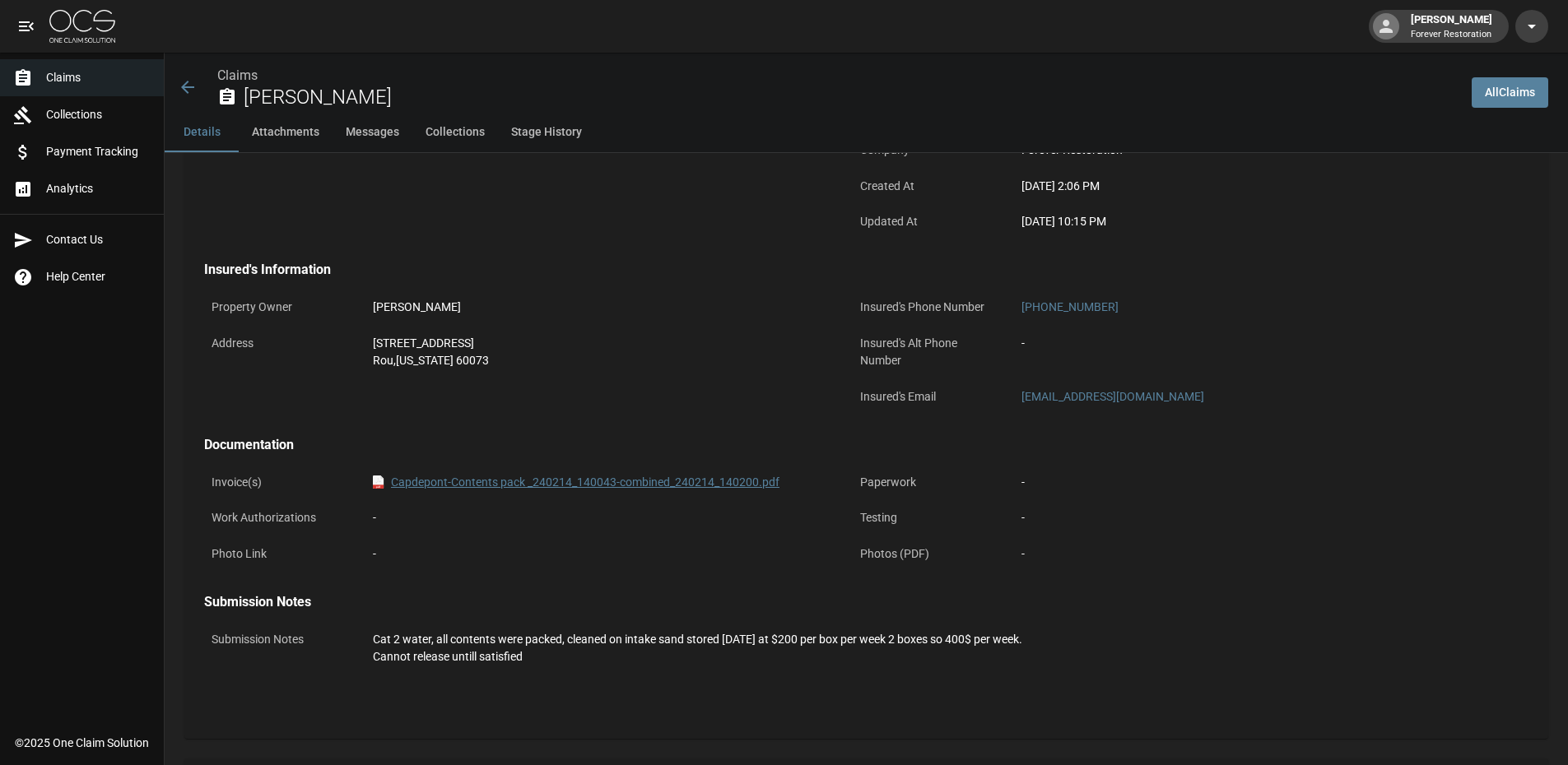
click at [577, 481] on link "pdf Capdepont-Contents pack _240214_140043-combined_240214_140200.pdf" at bounding box center [576, 482] width 407 height 17
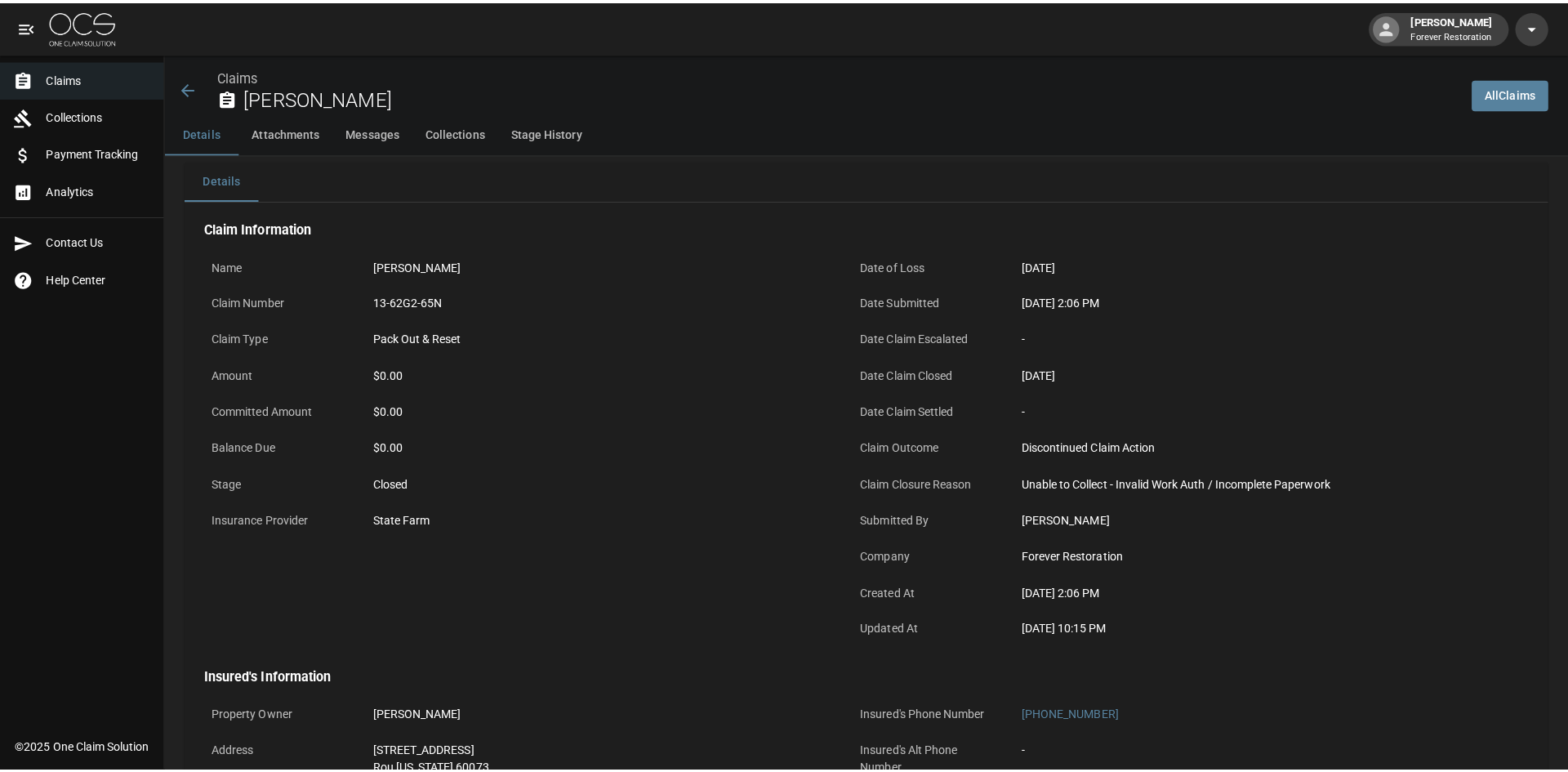
scroll to position [0, 0]
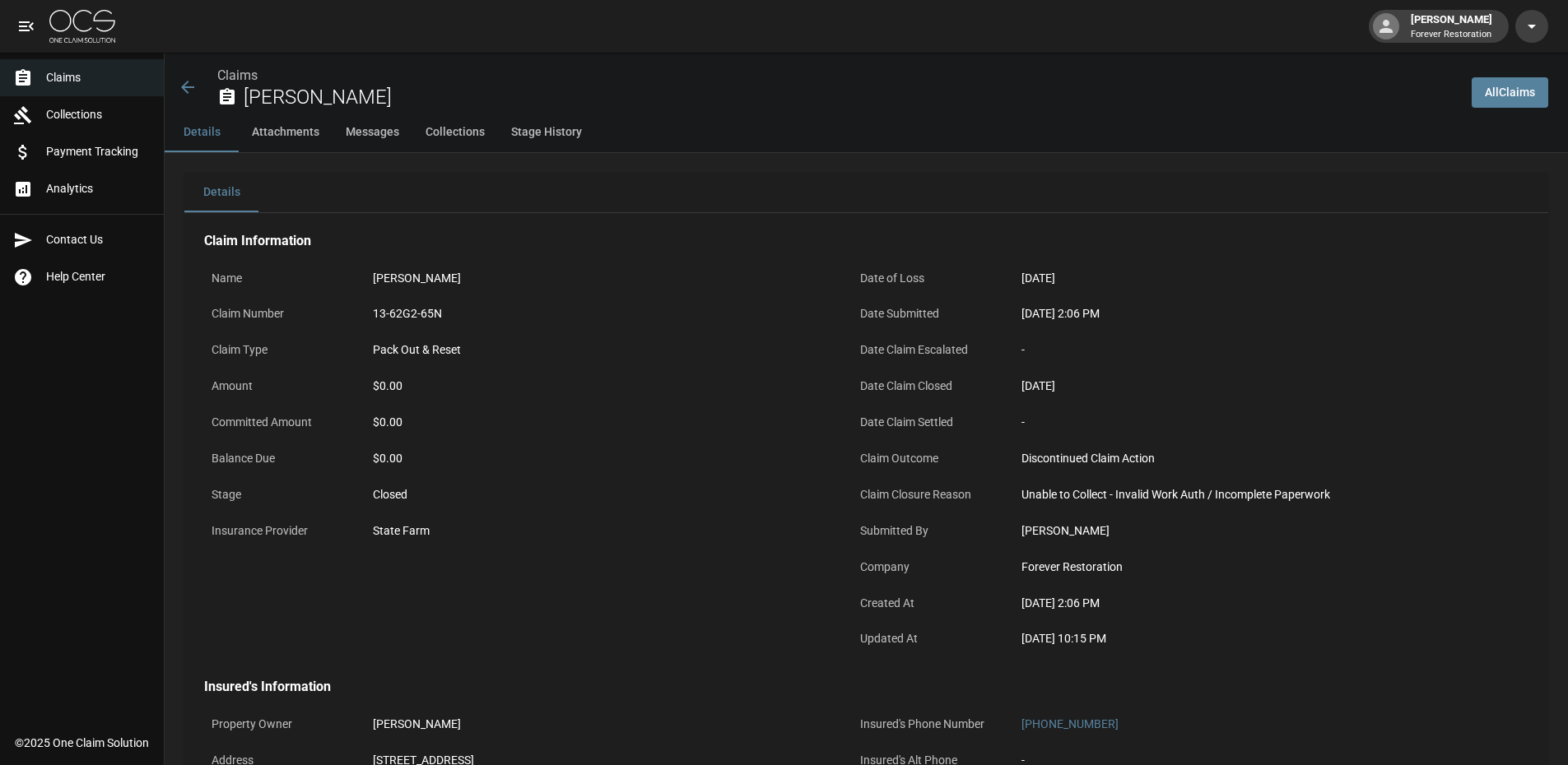
click at [195, 89] on icon at bounding box center [188, 87] width 20 height 20
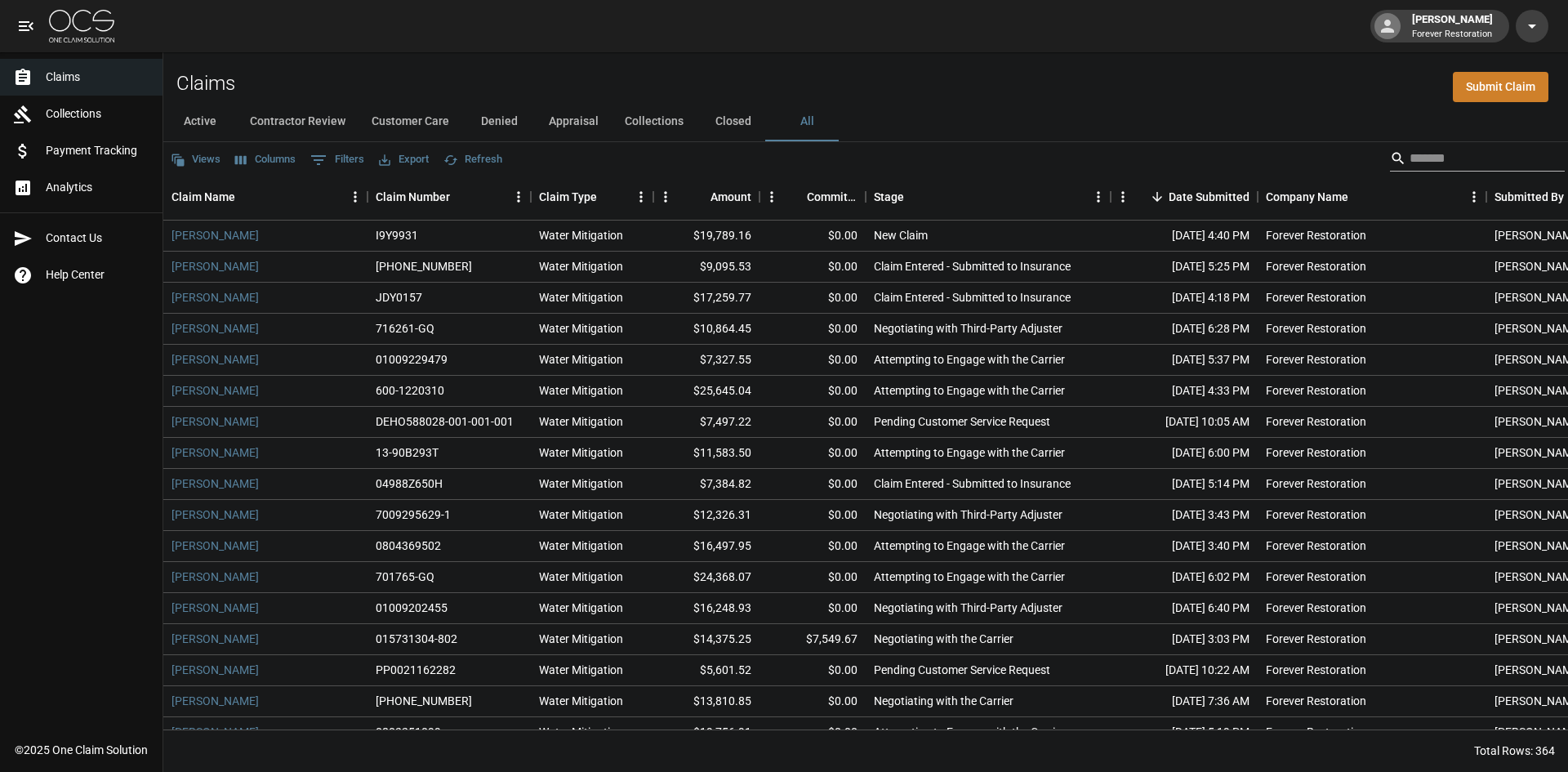
click at [1449, 156] on input "Search" at bounding box center [1475, 158] width 131 height 26
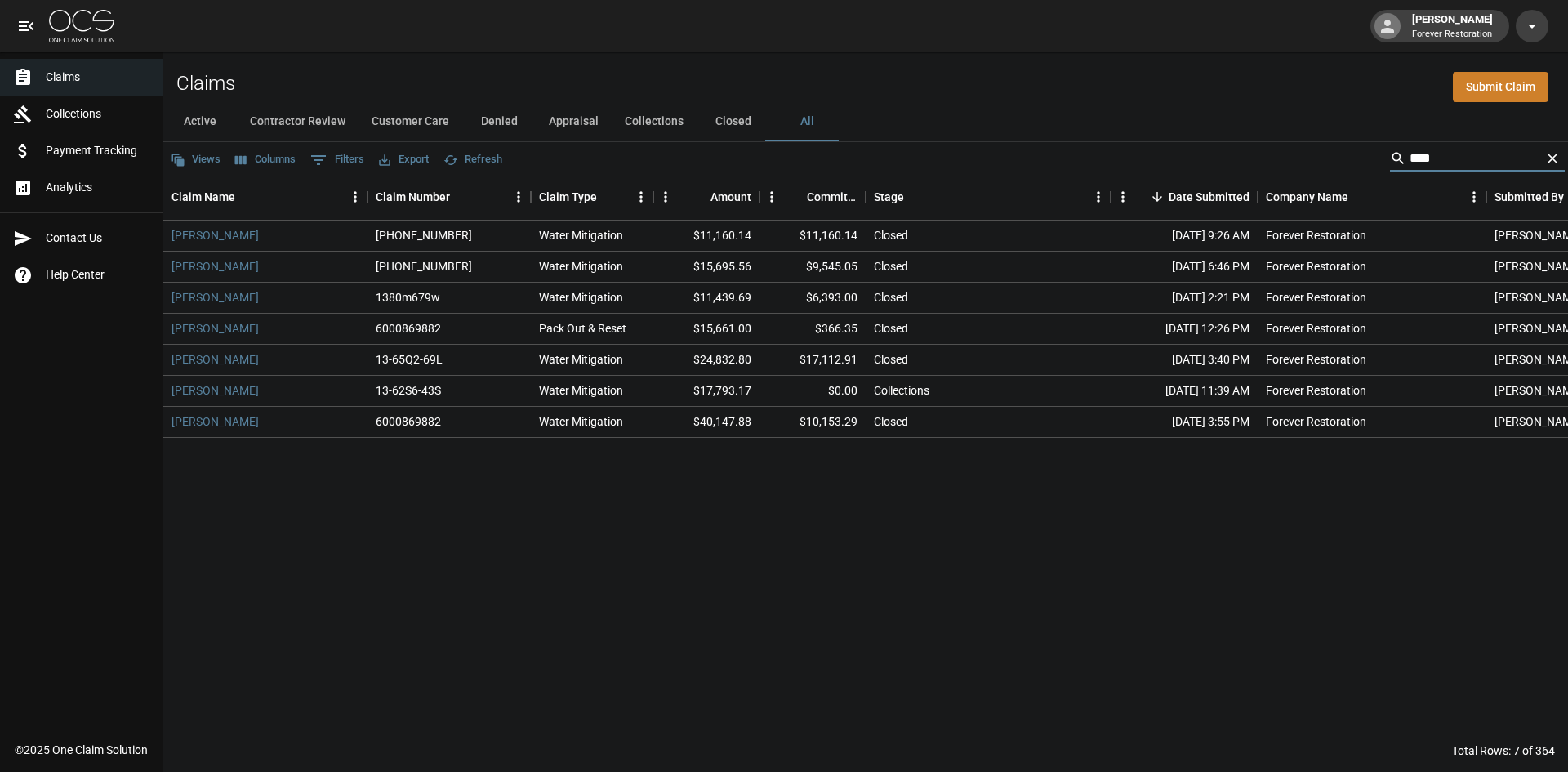
type input "****"
click at [1547, 158] on icon "Clear" at bounding box center [1552, 158] width 16 height 16
